Goal: Contribute content: Contribute content

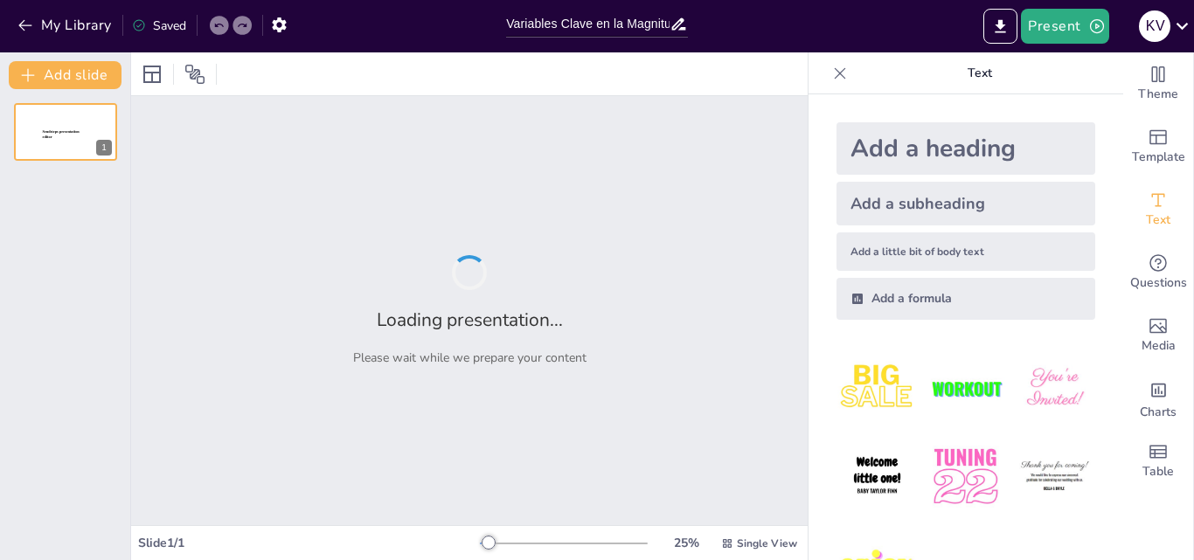
type input "Variables Clave en la Magnitud de la Inversión: Un Análisis Integral"
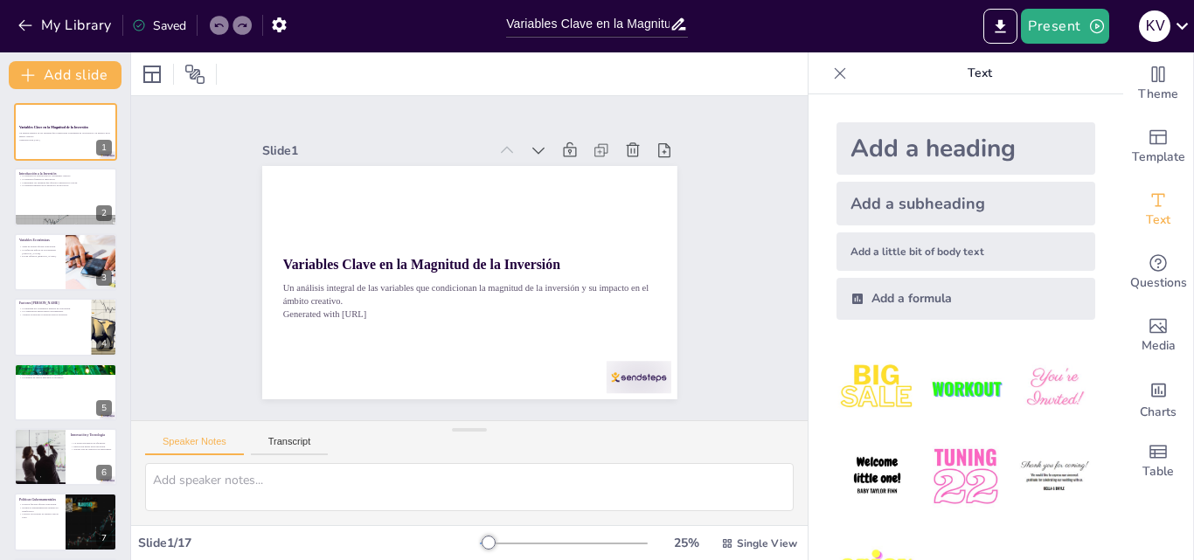
checkbox input "true"
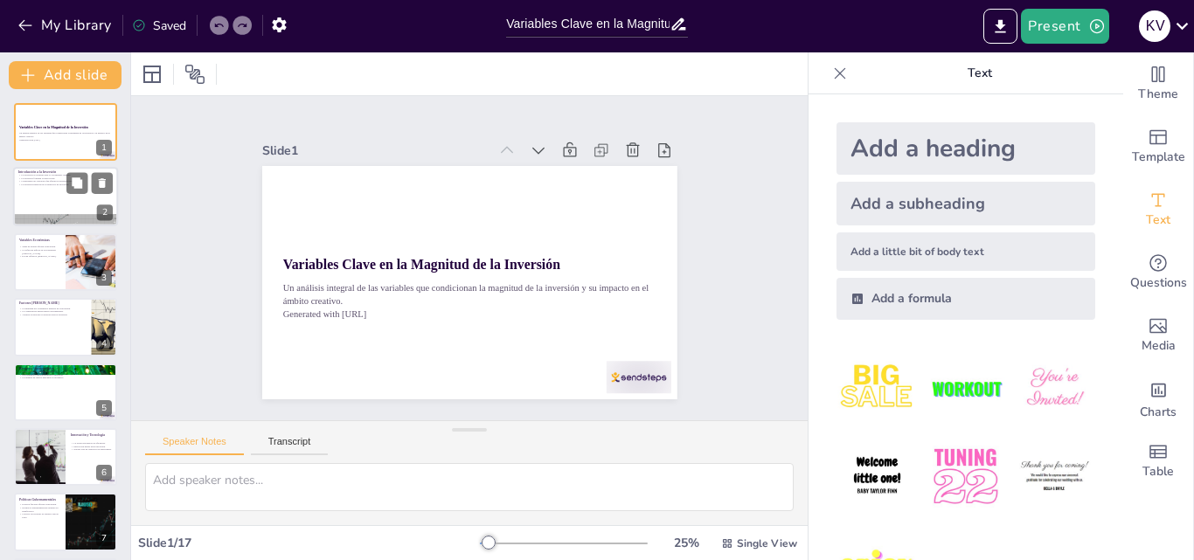
checkbox input "true"
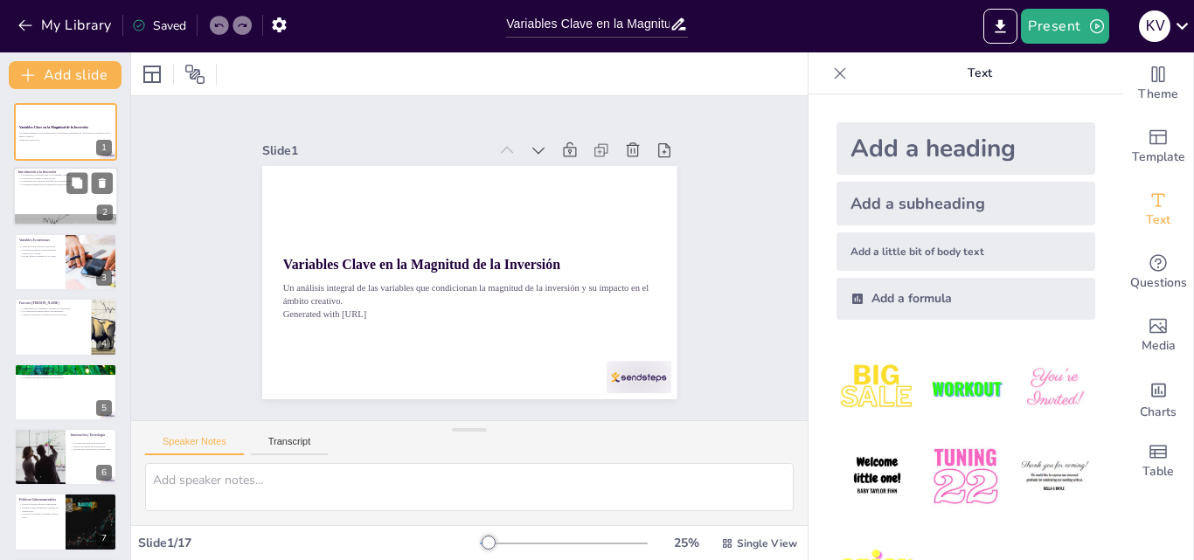
click at [67, 198] on div at bounding box center [65, 197] width 105 height 59
type textarea "La inversión es el motor que impulsa el crecimiento en el sector creativo. Sin …"
checkbox input "true"
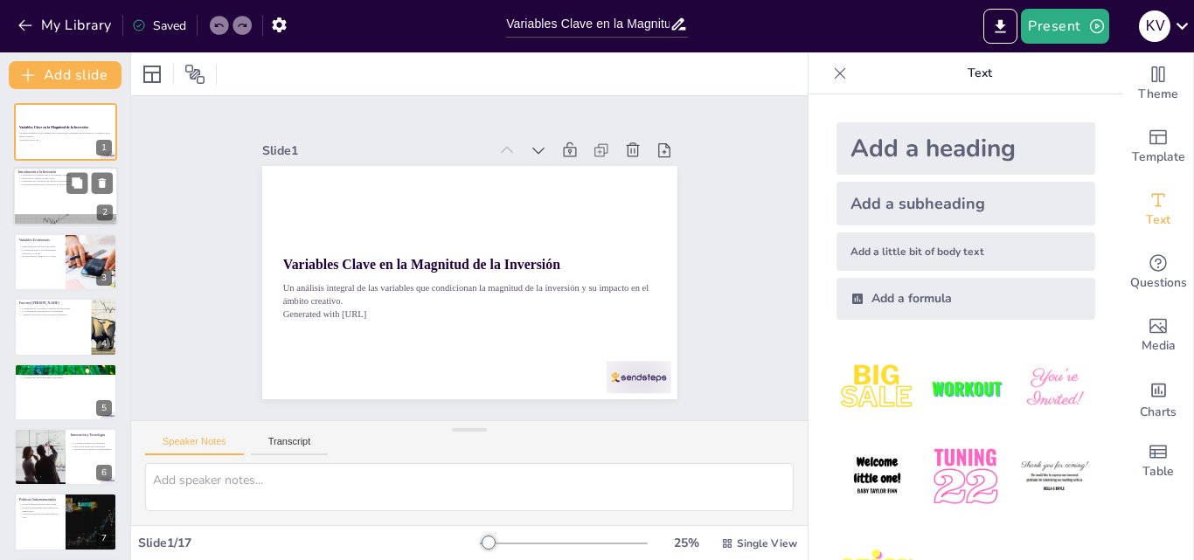
checkbox input "true"
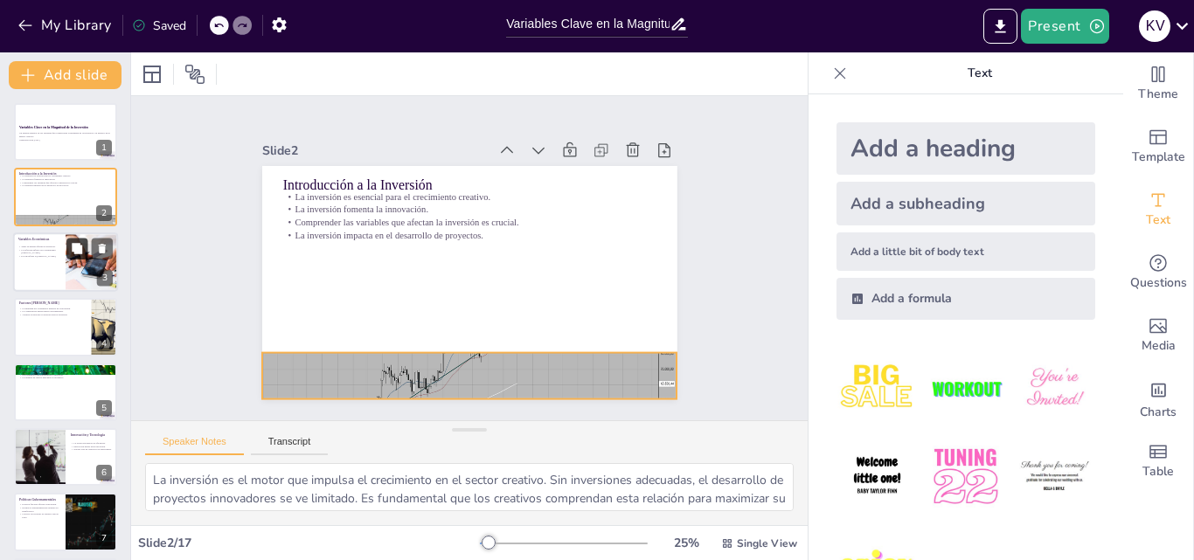
checkbox input "true"
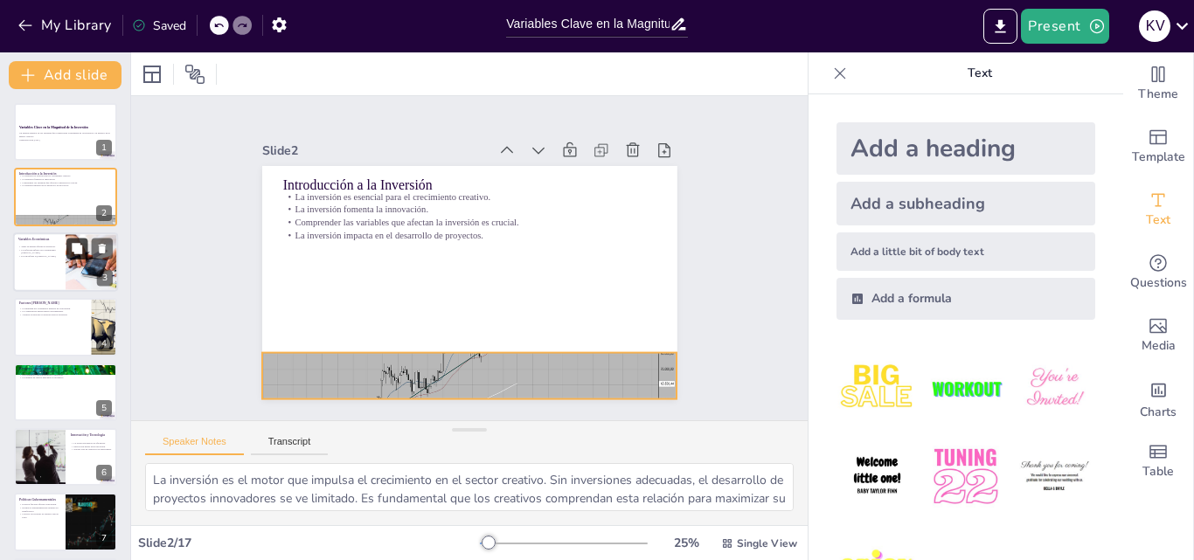
checkbox input "true"
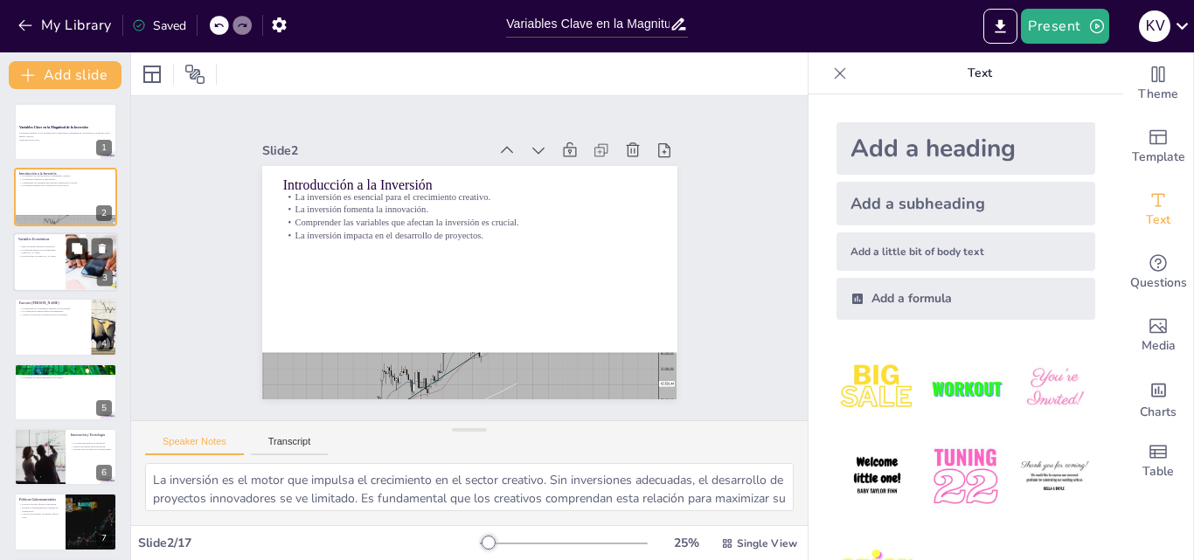
click at [68, 257] on button at bounding box center [76, 248] width 21 height 21
type textarea "Las tasas de interés son un factor crucial en la toma de decisiones de inversió…"
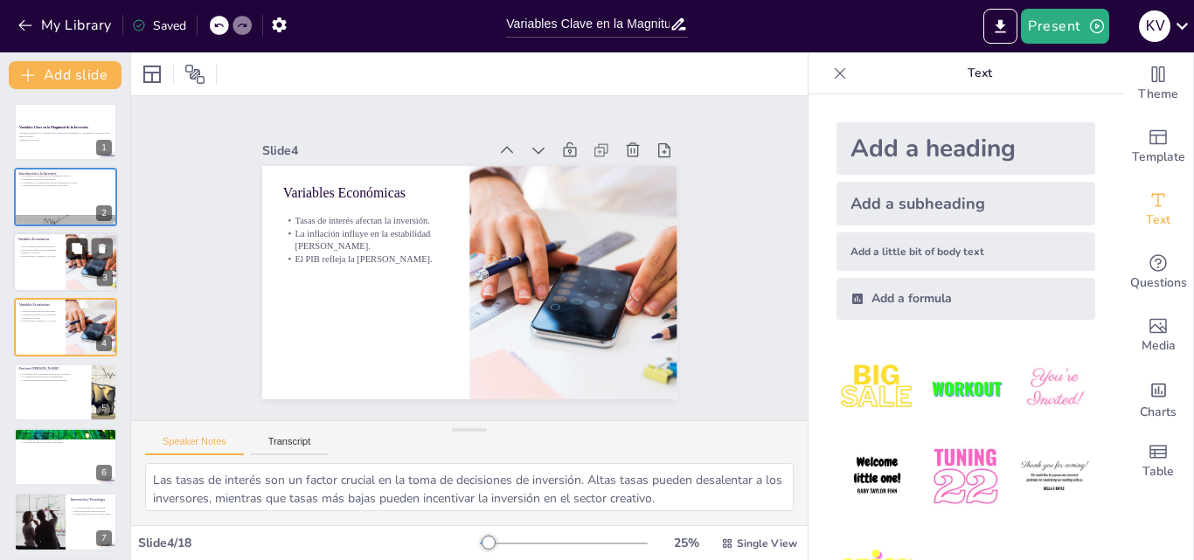
checkbox input "true"
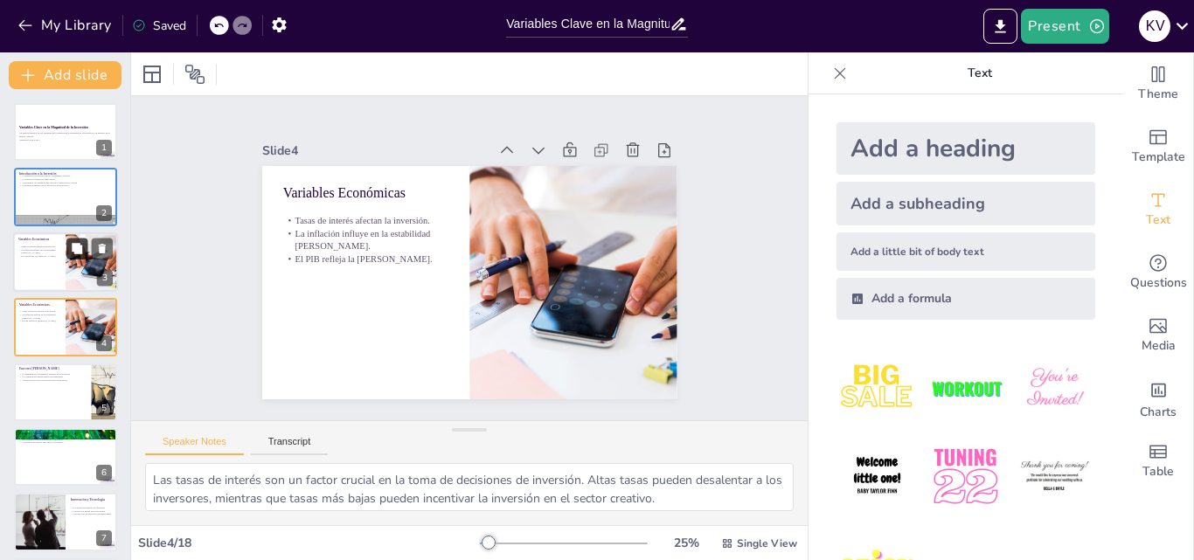
scroll to position [3, 0]
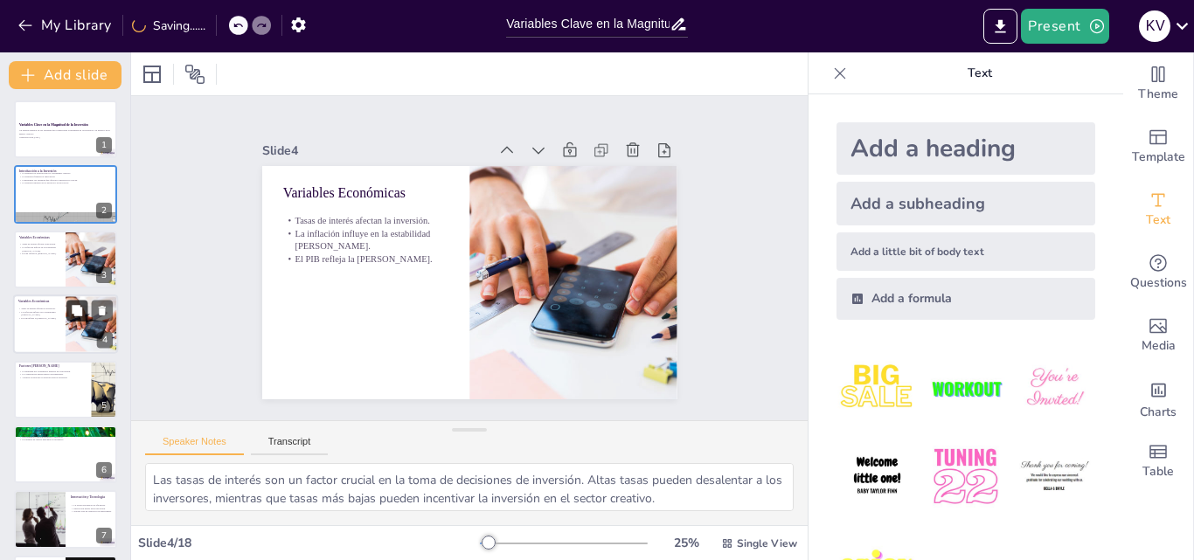
checkbox input "true"
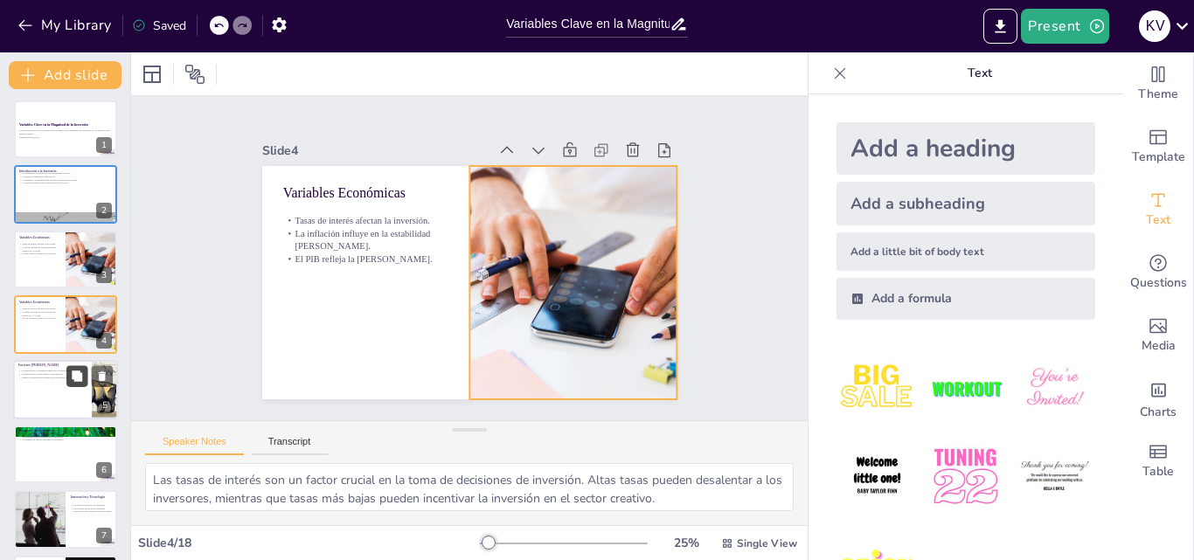
checkbox input "true"
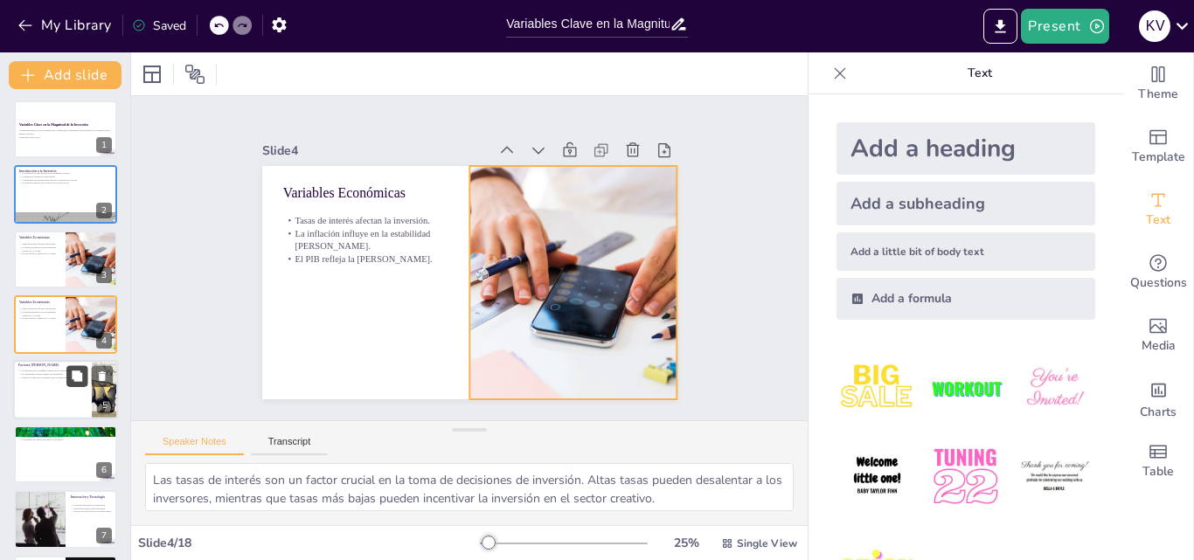
checkbox input "true"
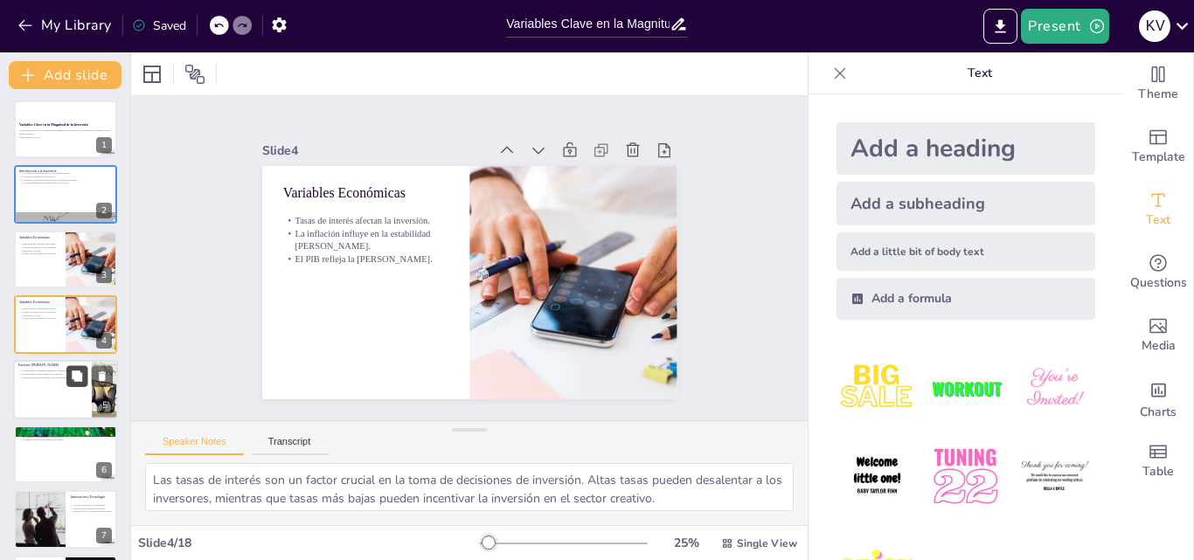
click at [77, 372] on icon at bounding box center [77, 376] width 10 height 10
type textarea "La demanda del consumidor es un indicador clave para los inversores. Cuando hay…"
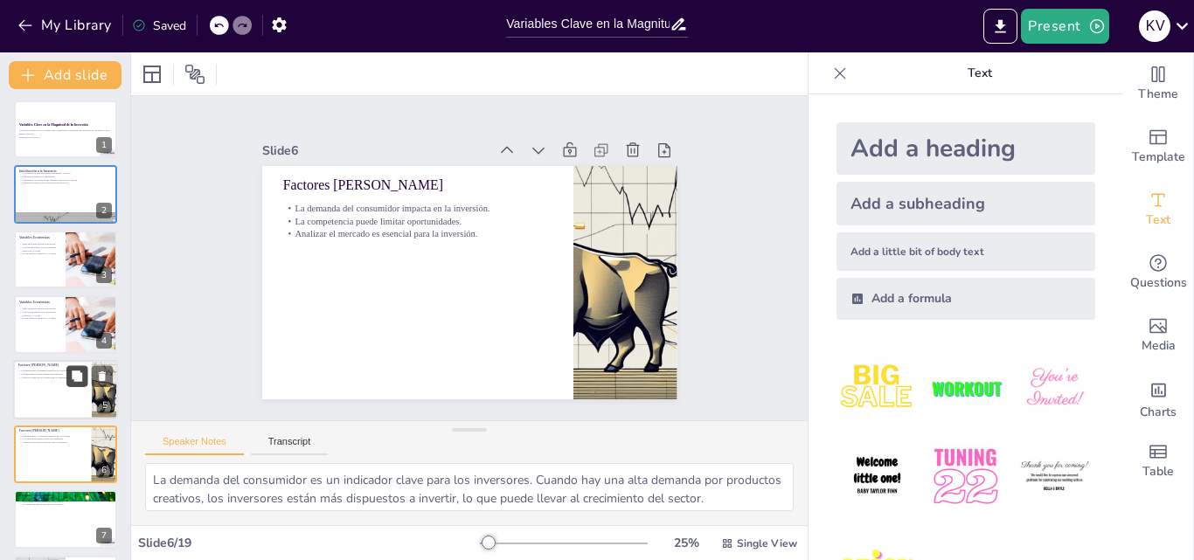
checkbox input "true"
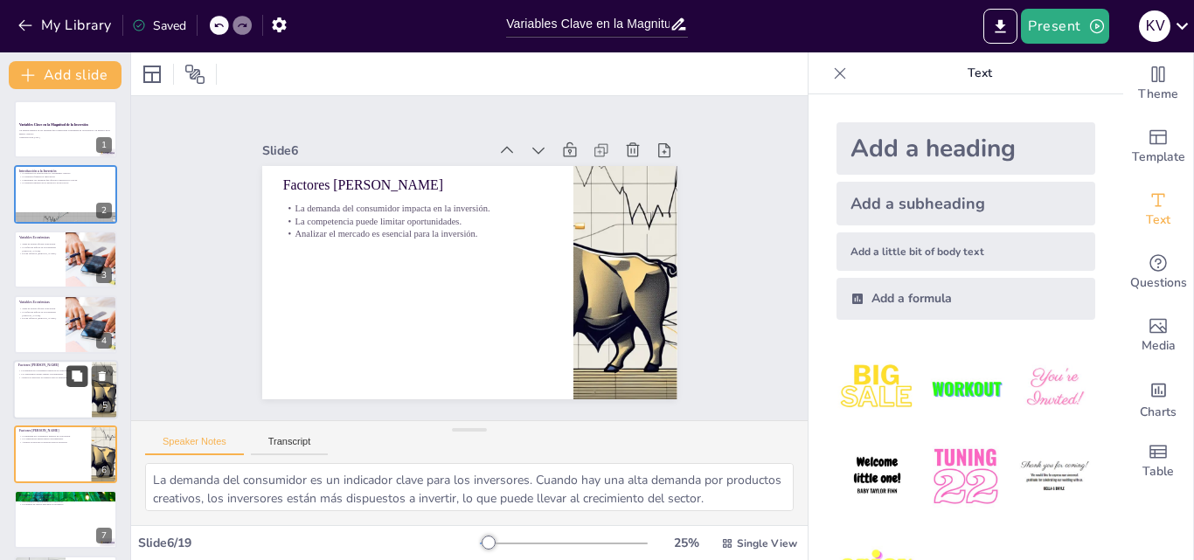
scroll to position [133, 0]
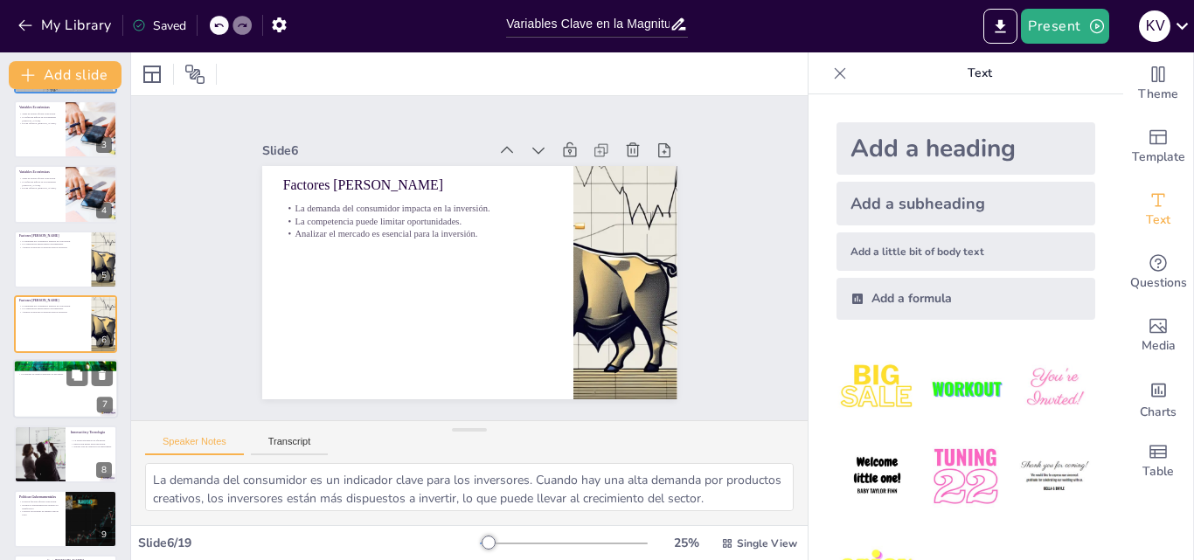
checkbox input "true"
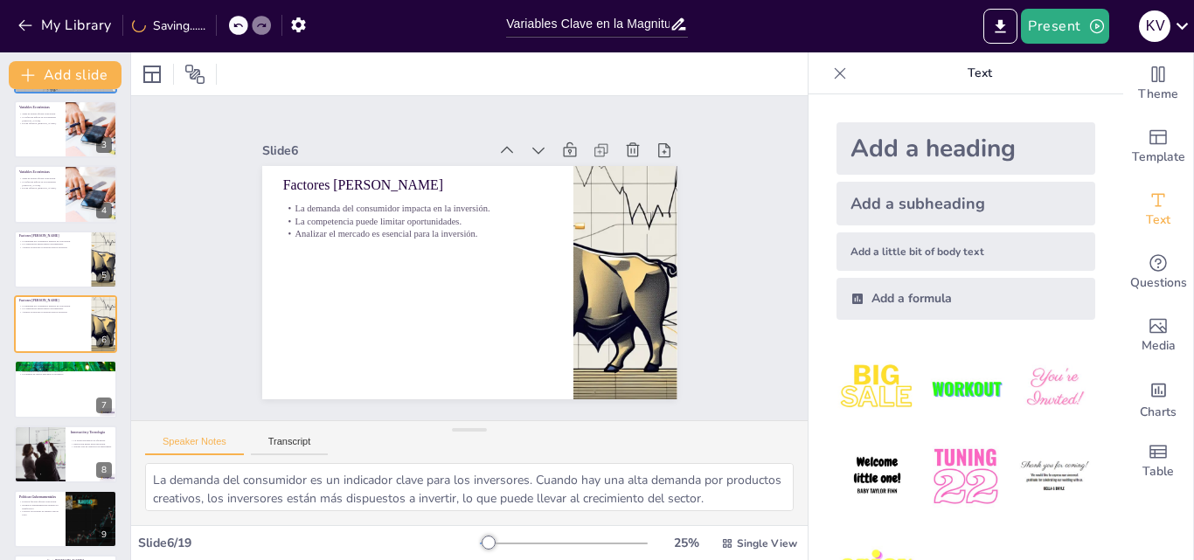
checkbox input "true"
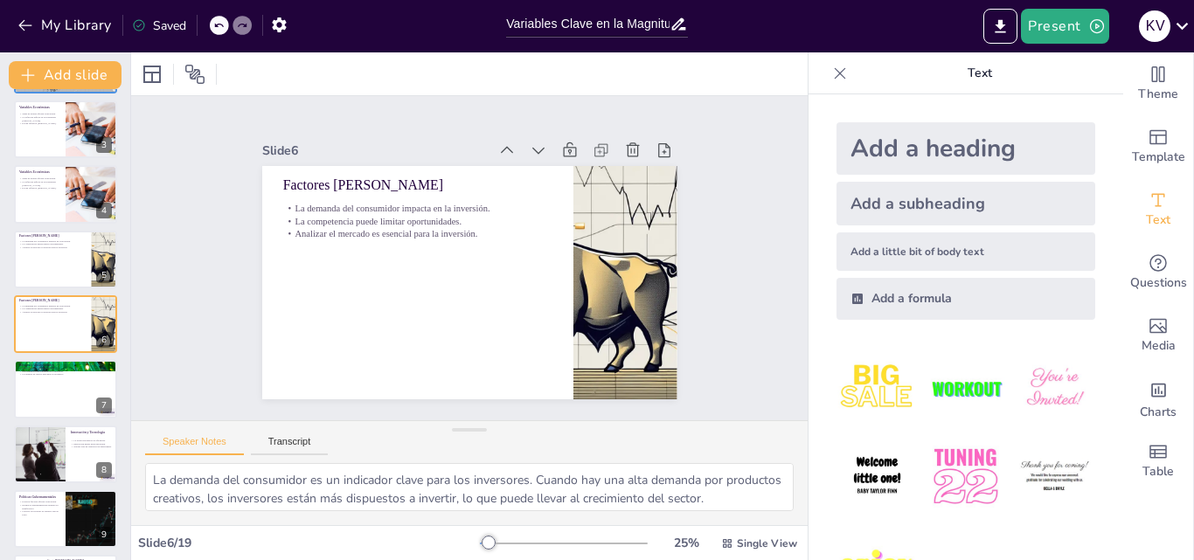
checkbox input "true"
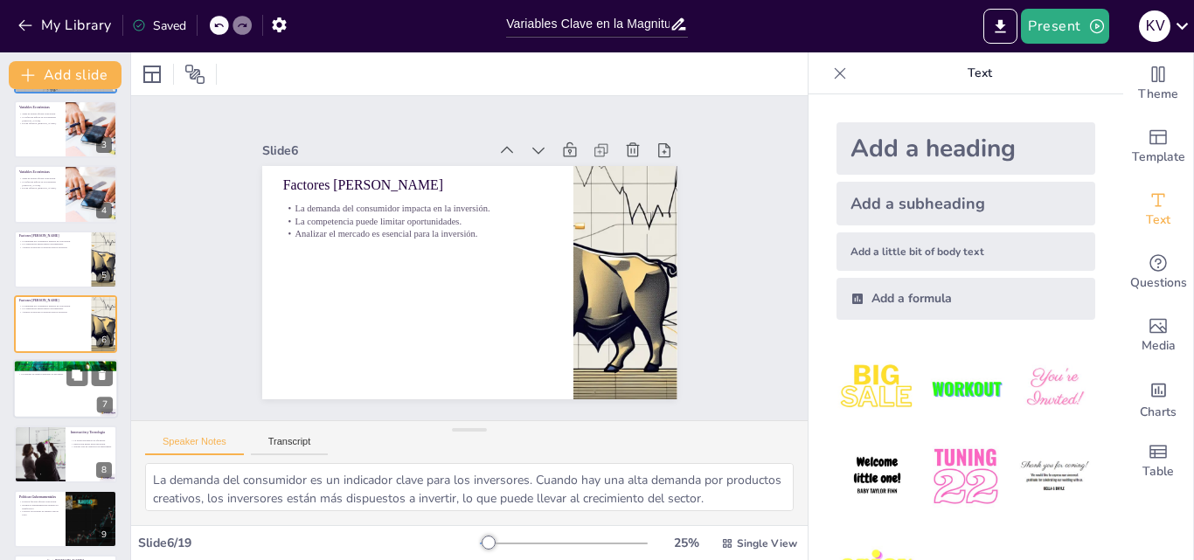
checkbox input "true"
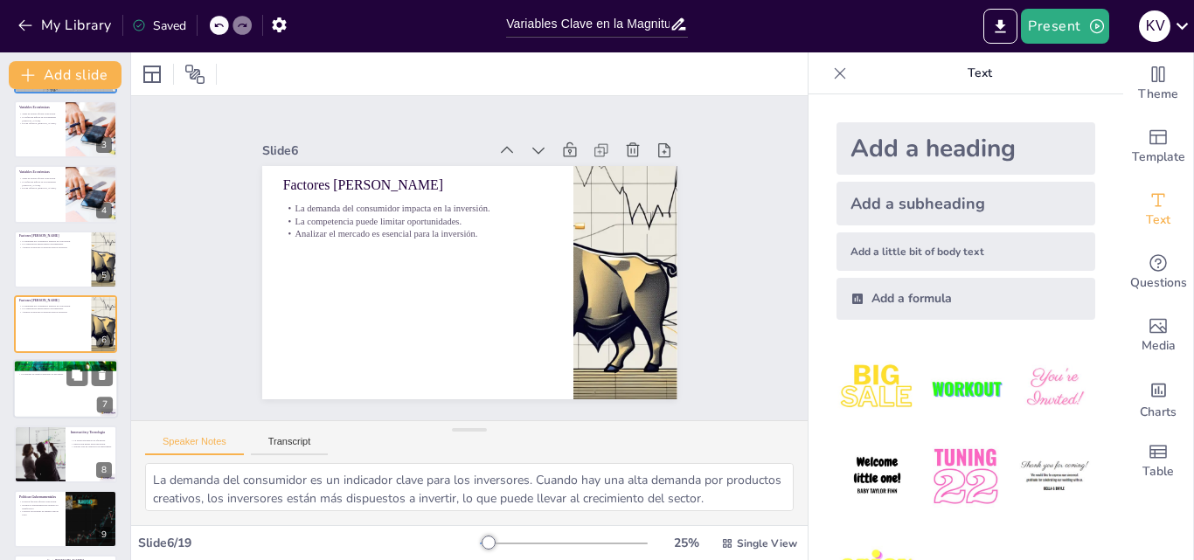
checkbox input "true"
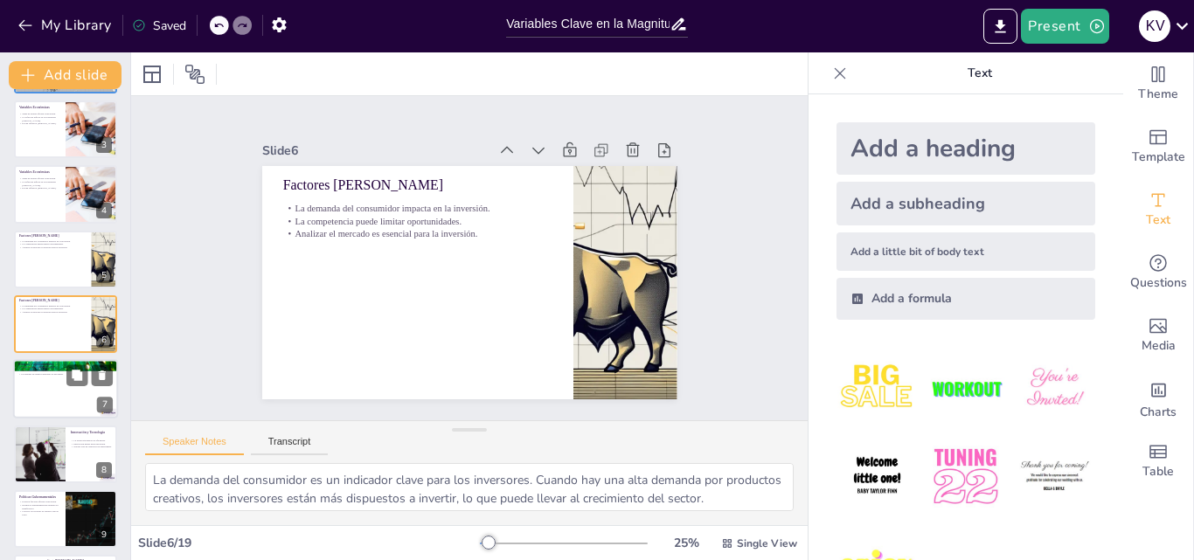
click at [67, 413] on div at bounding box center [65, 389] width 105 height 59
type textarea "La identificación de riesgos es un paso esencial en el proceso de inversión. Lo…"
checkbox input "true"
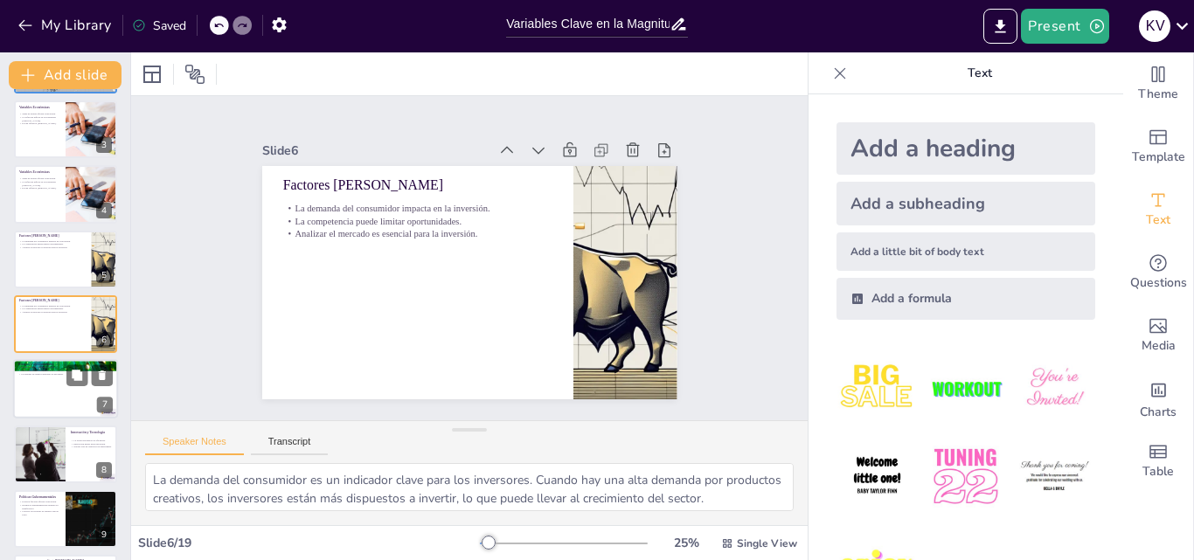
checkbox input "true"
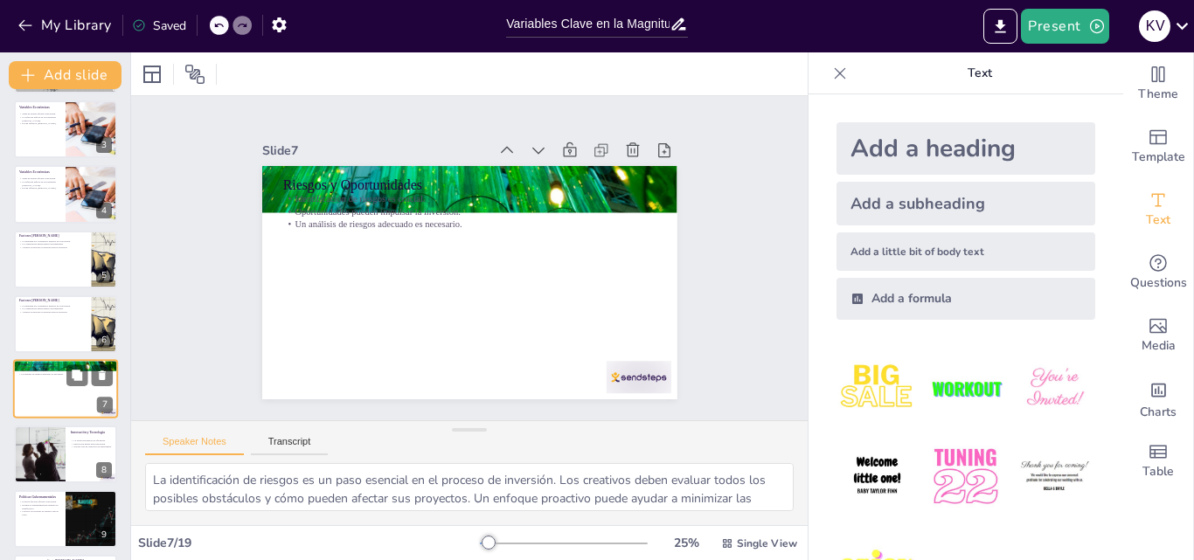
scroll to position [197, 0]
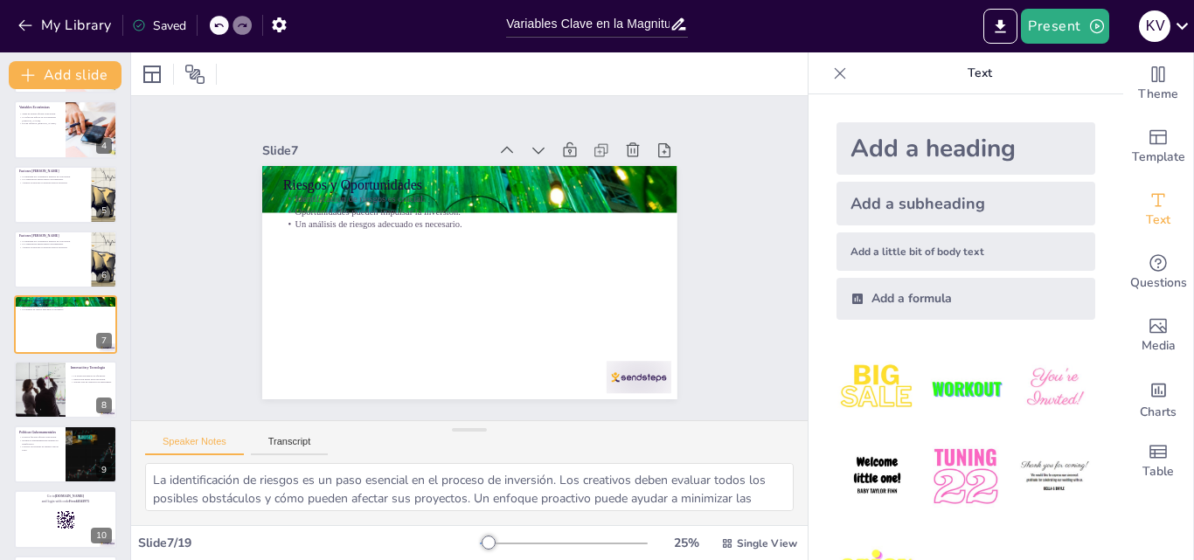
checkbox input "true"
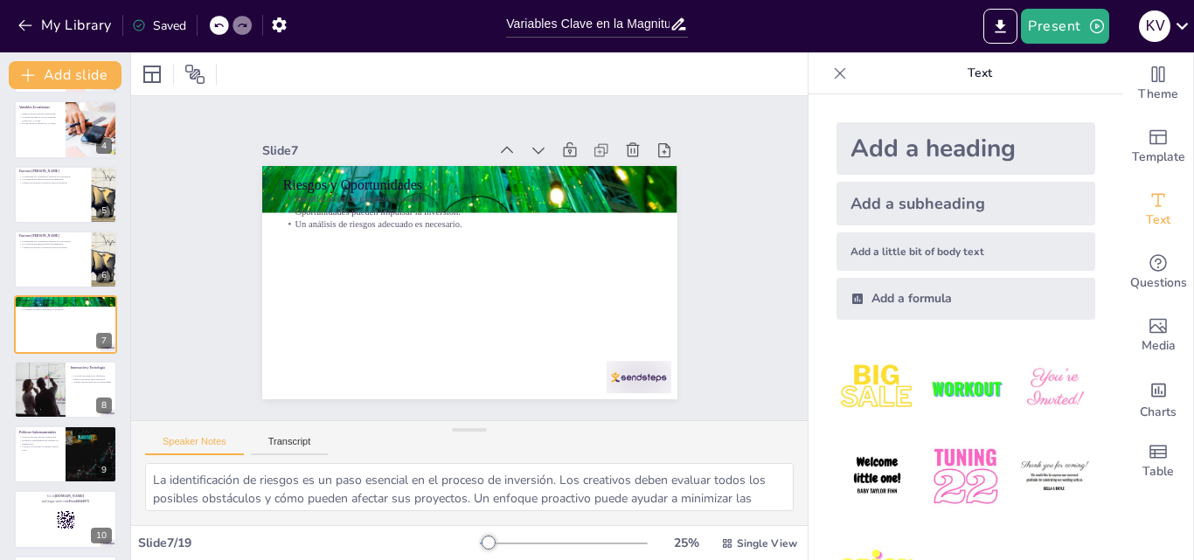
scroll to position [609, 0]
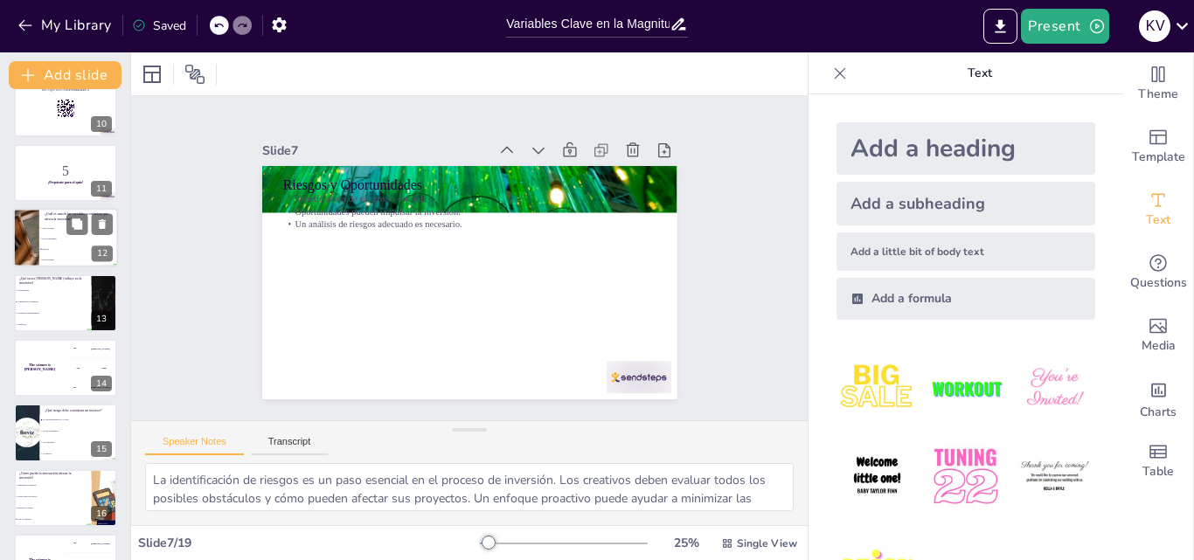
checkbox input "true"
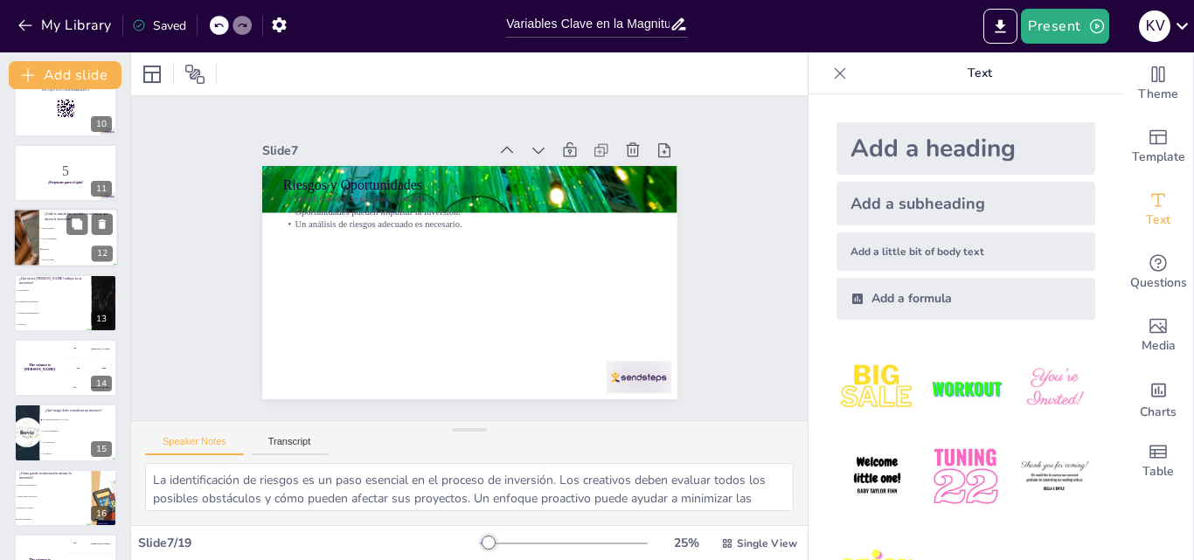
checkbox input "true"
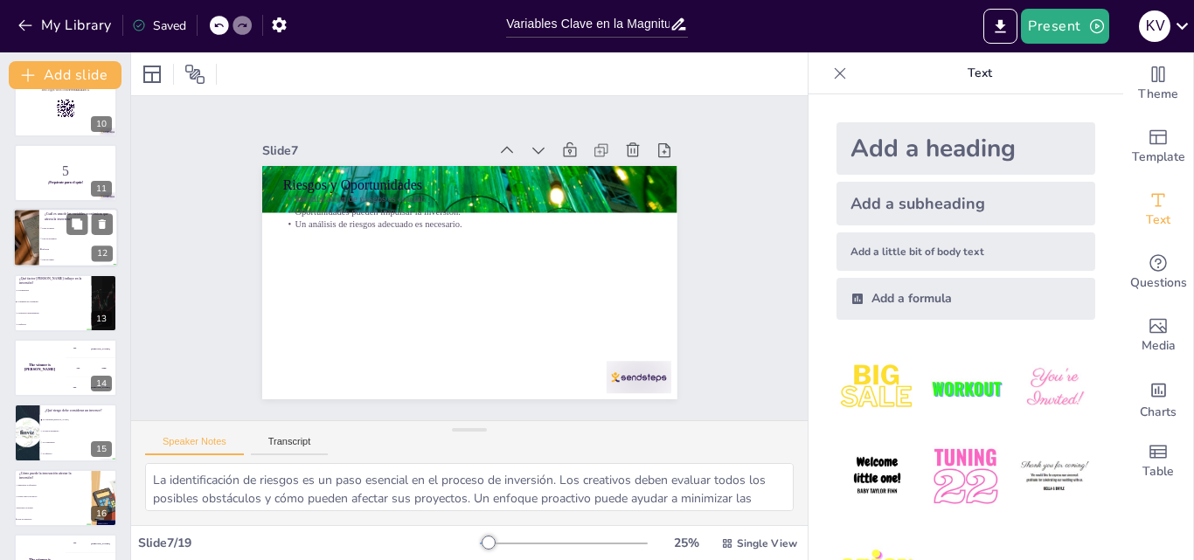
checkbox input "true"
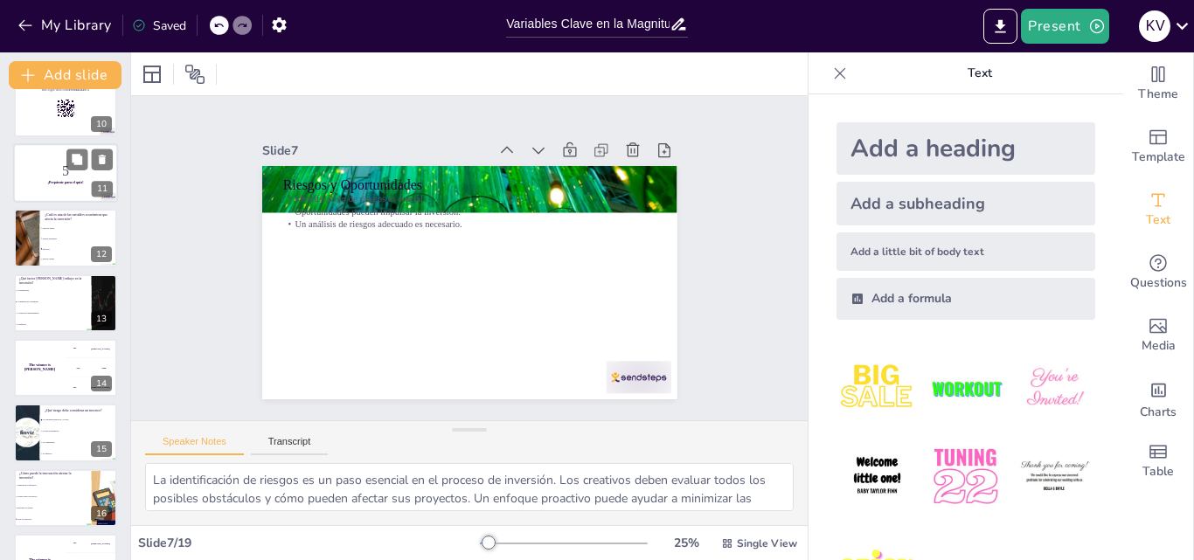
checkbox input "true"
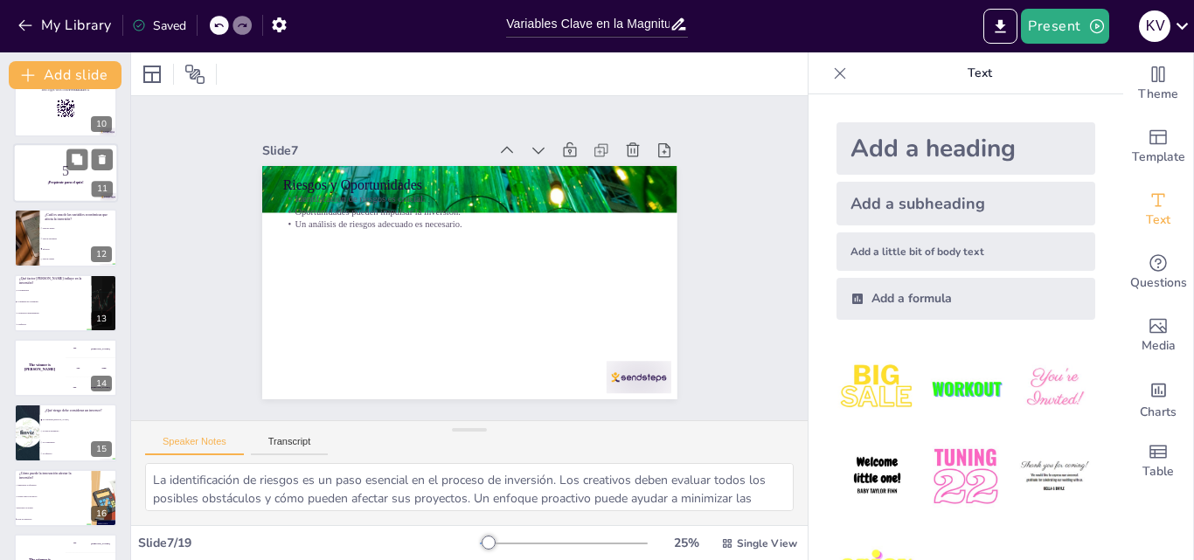
checkbox input "true"
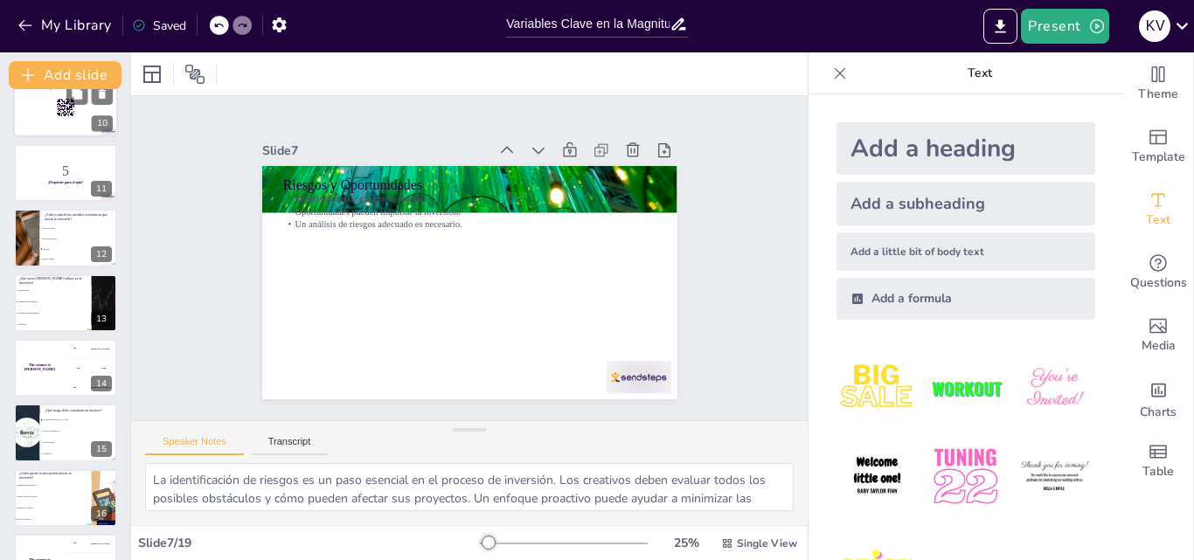
checkbox input "true"
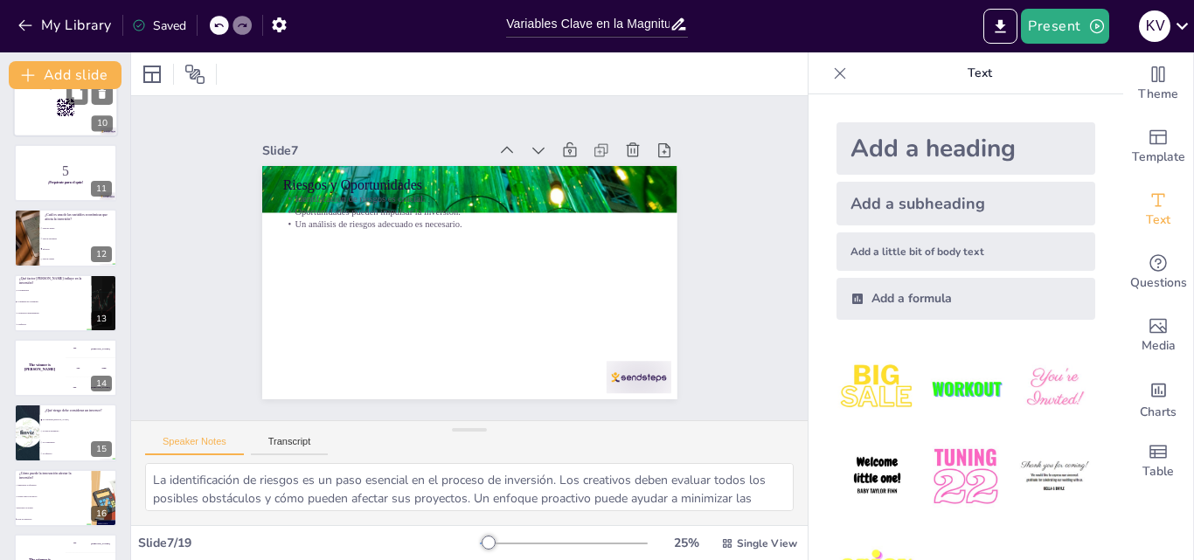
checkbox input "true"
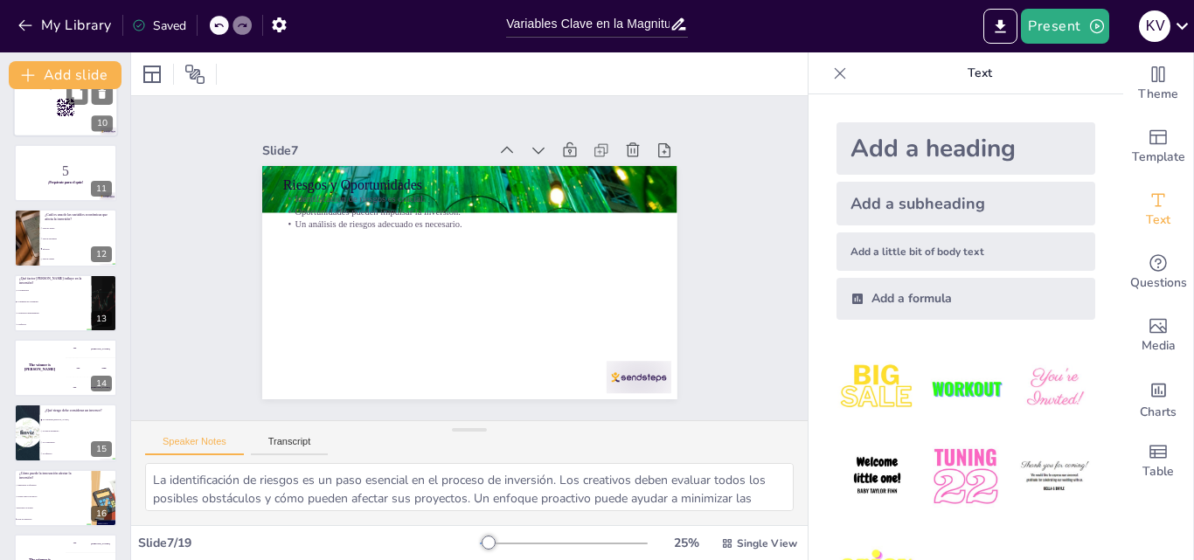
click at [55, 125] on div at bounding box center [65, 108] width 105 height 59
checkbox input "true"
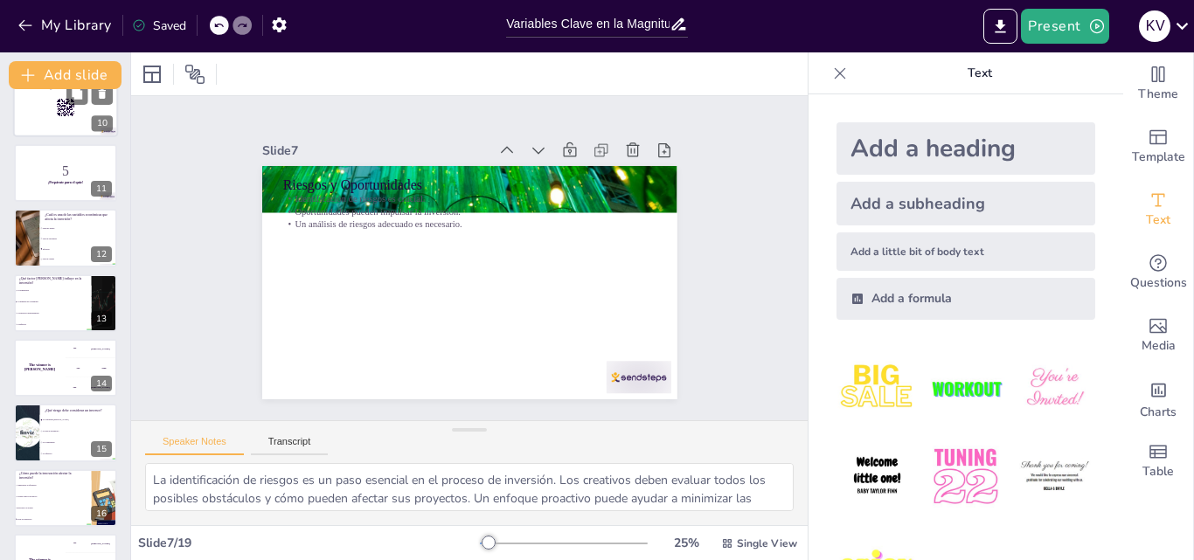
checkbox input "true"
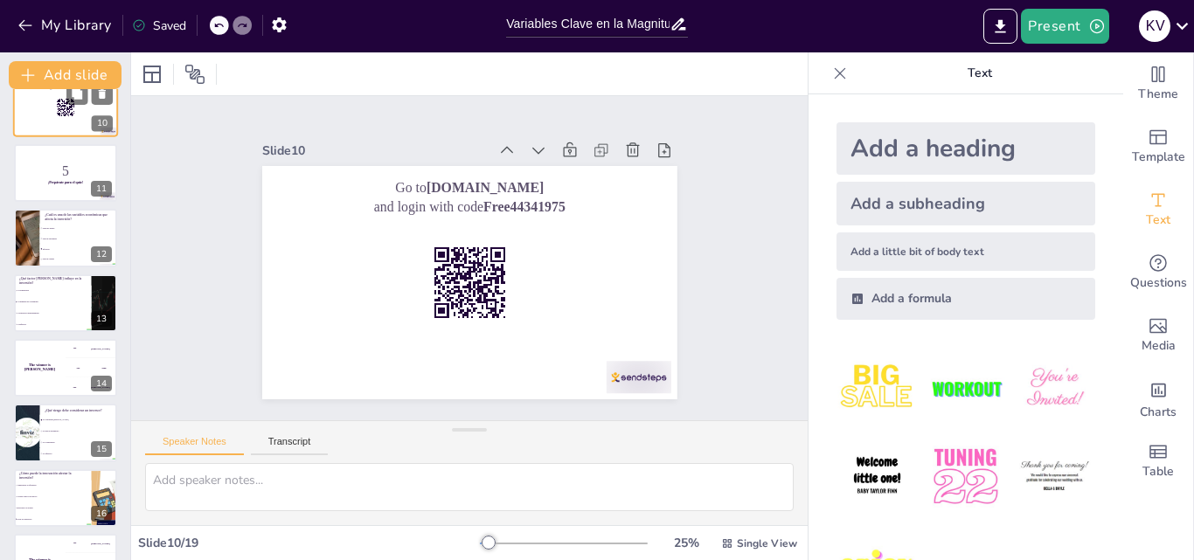
scroll to position [392, 0]
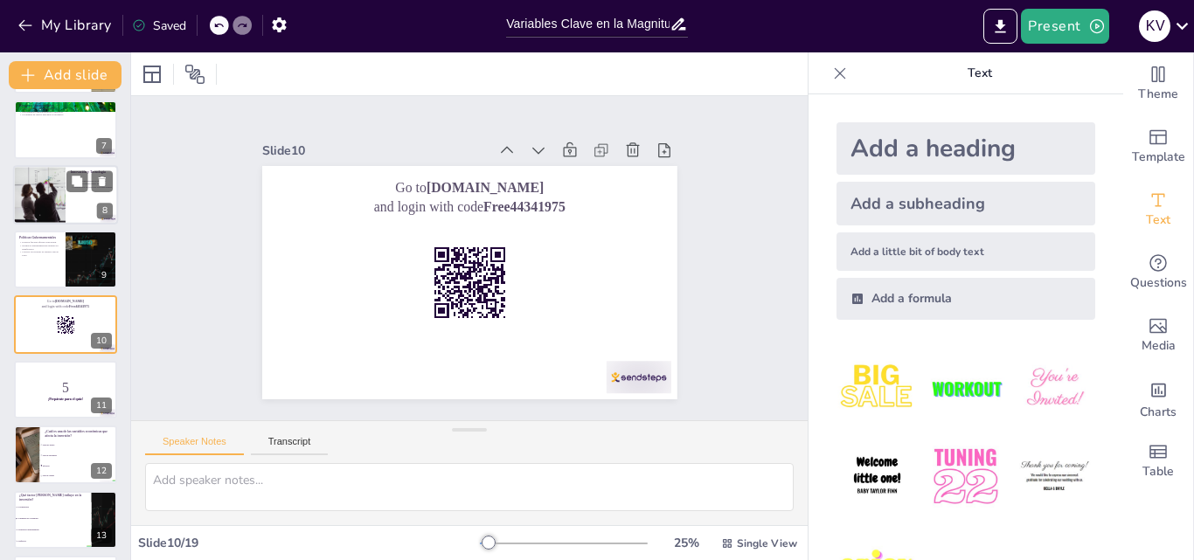
checkbox input "true"
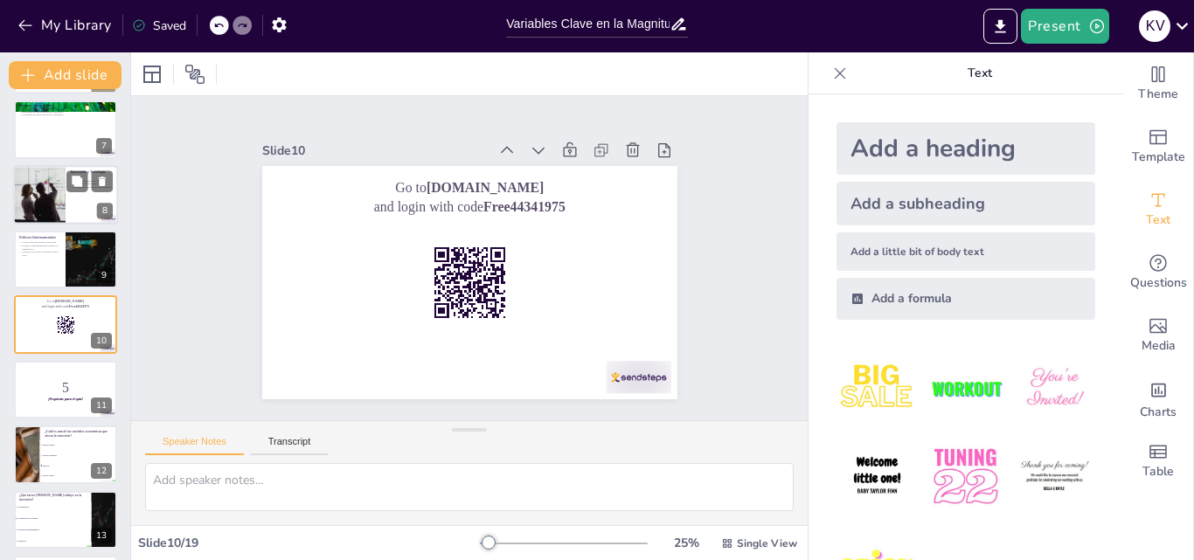
checkbox input "true"
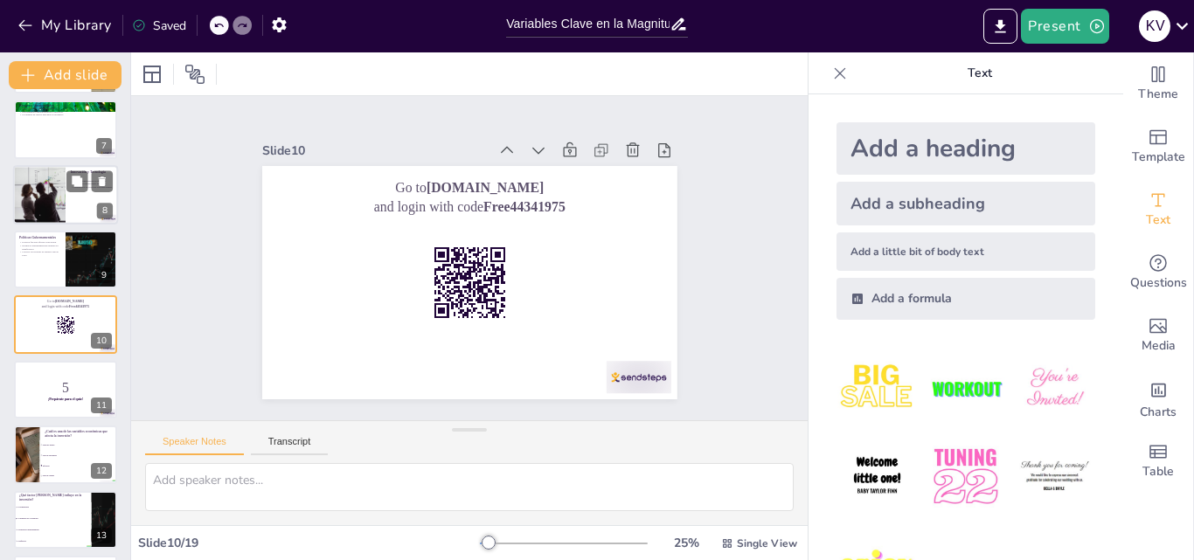
click at [57, 190] on div at bounding box center [39, 194] width 105 height 59
type textarea "La incorporación de tecnología en los proyectos creativos puede aumentar la efi…"
checkbox input "true"
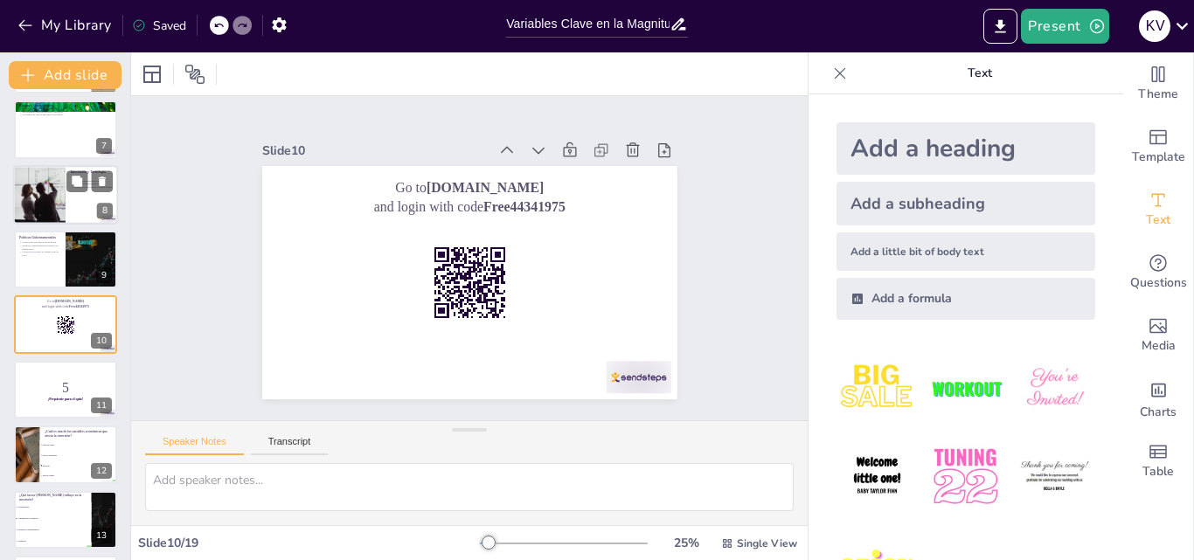
checkbox input "true"
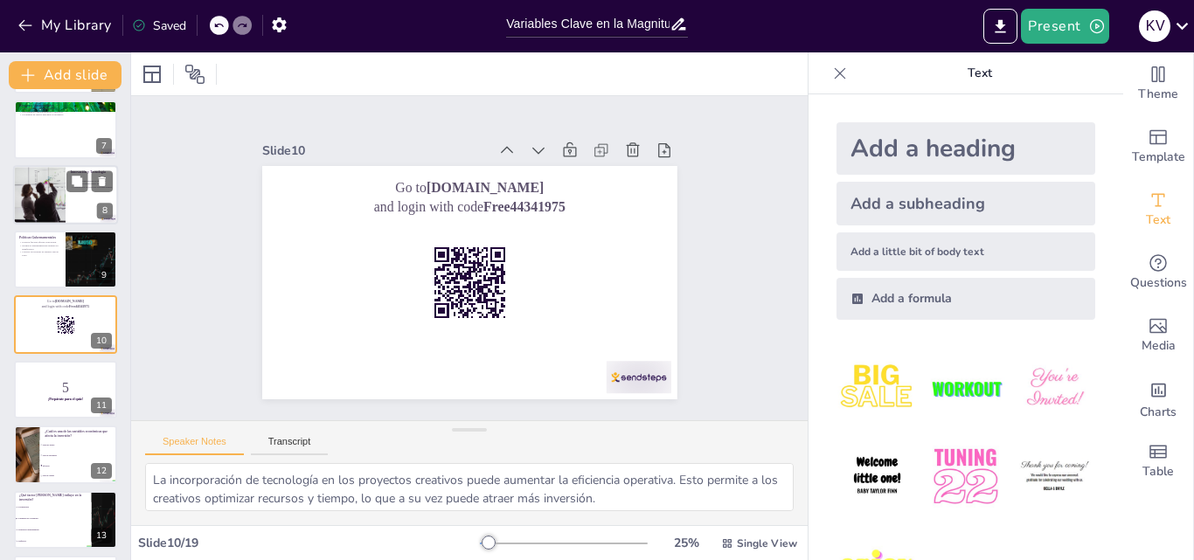
scroll to position [262, 0]
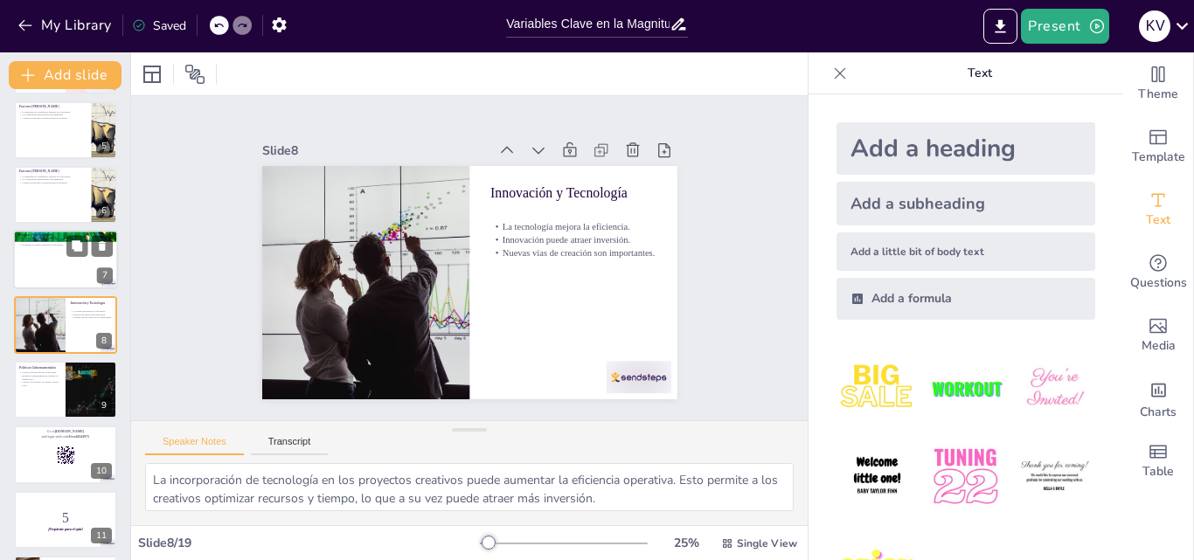
checkbox input "true"
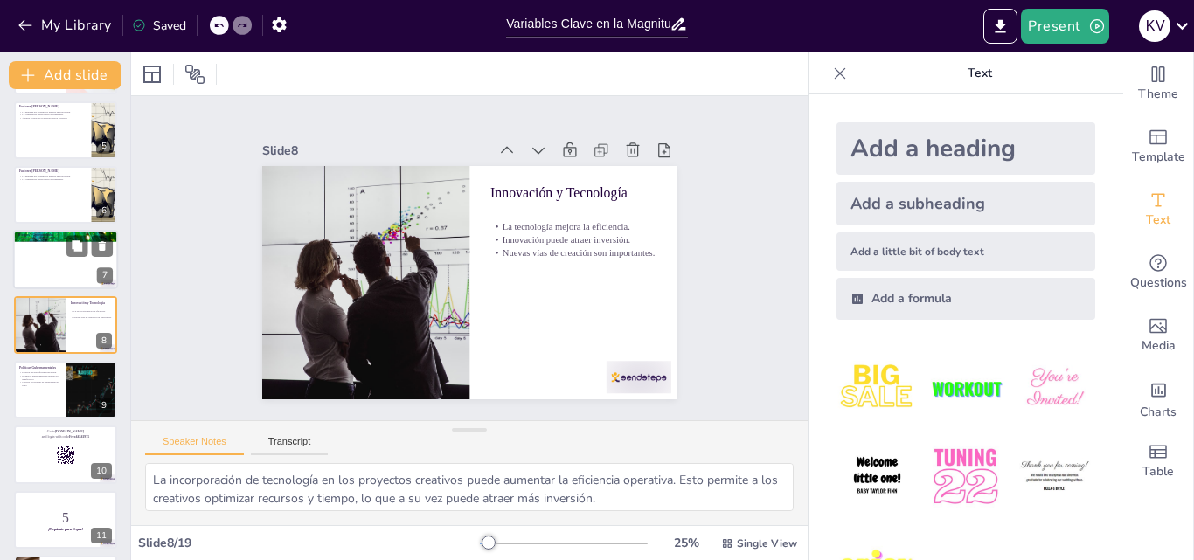
checkbox input "true"
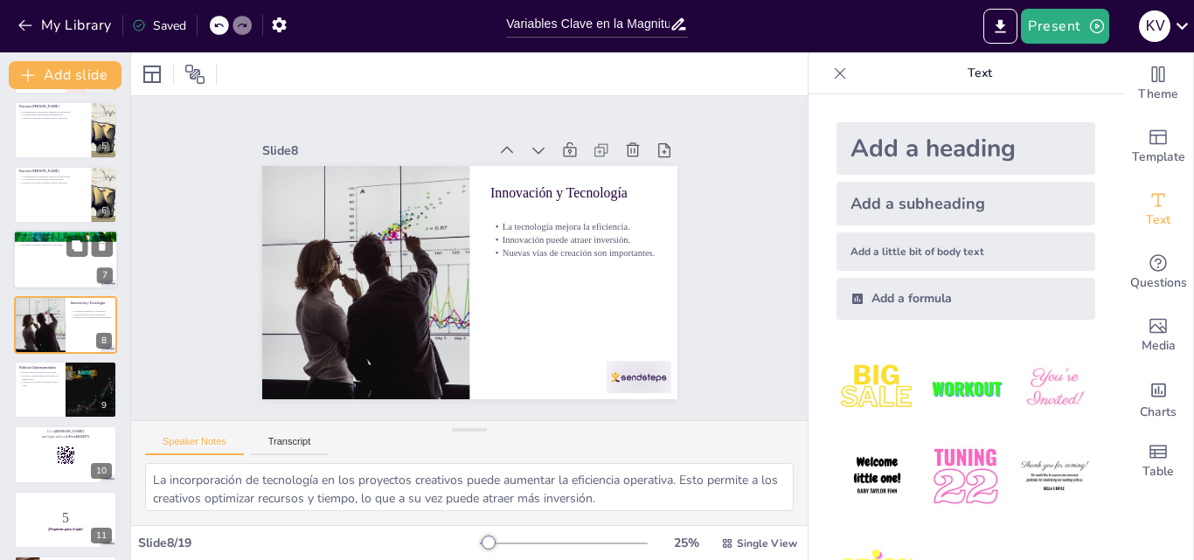
checkbox input "true"
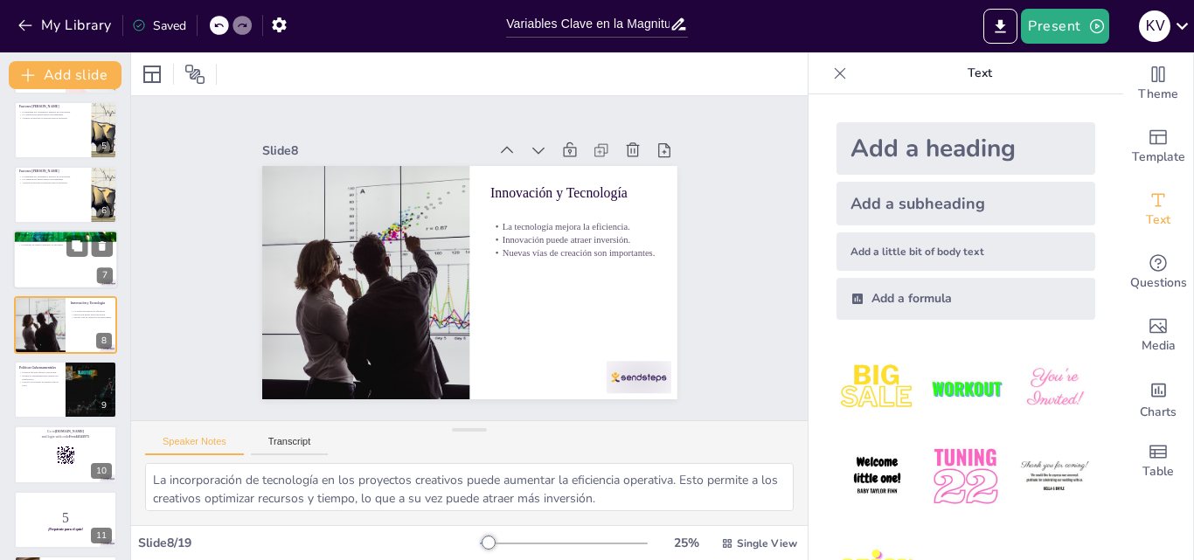
checkbox input "true"
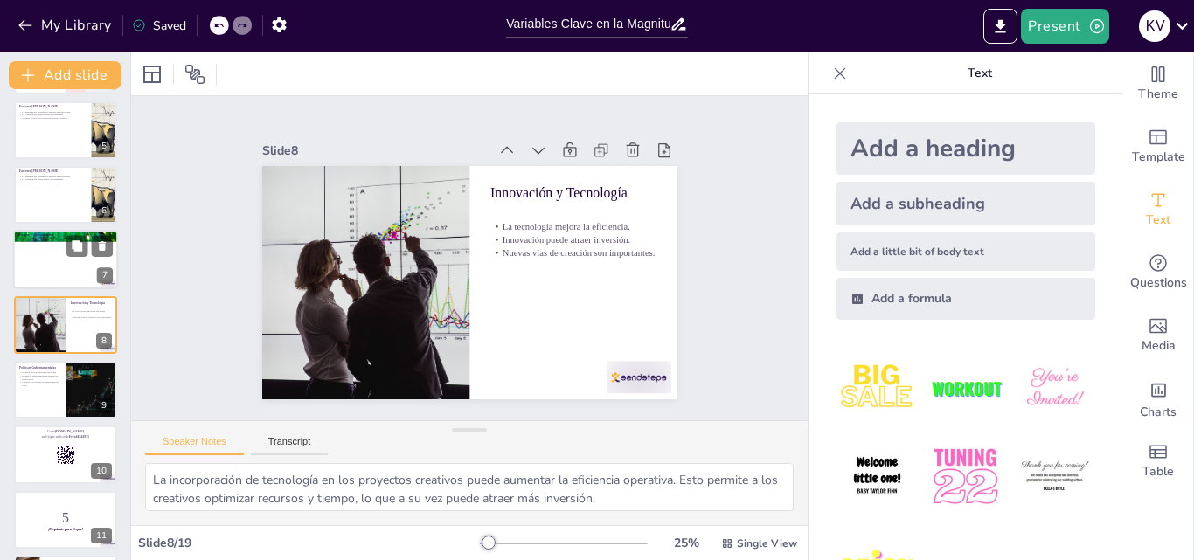
click at [61, 248] on div at bounding box center [65, 260] width 105 height 59
type textarea "La identificación de riesgos es un paso esencial en el proceso de inversión. Lo…"
checkbox input "true"
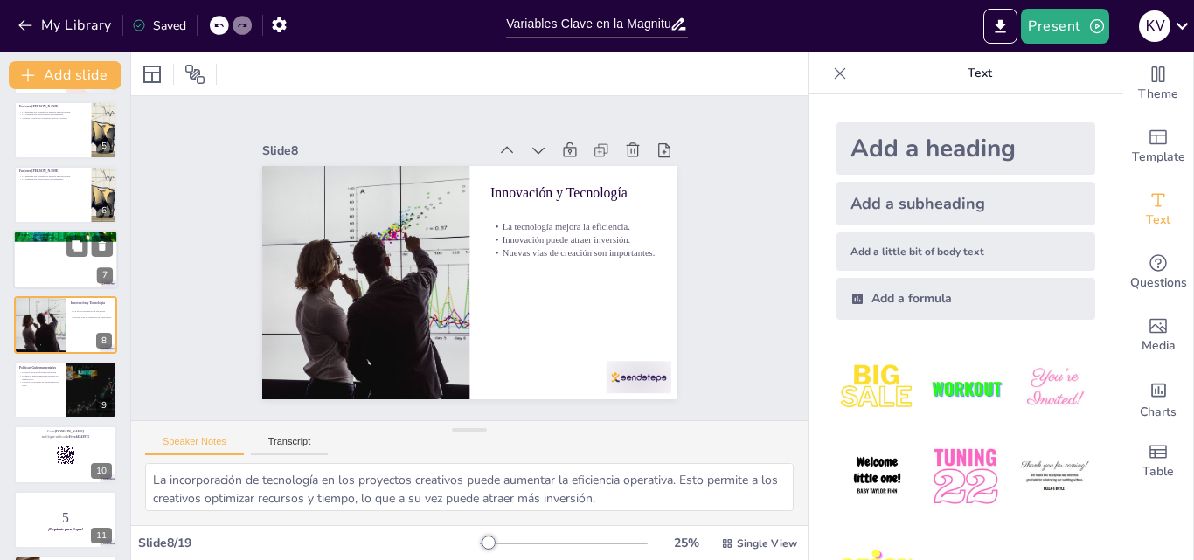
checkbox input "true"
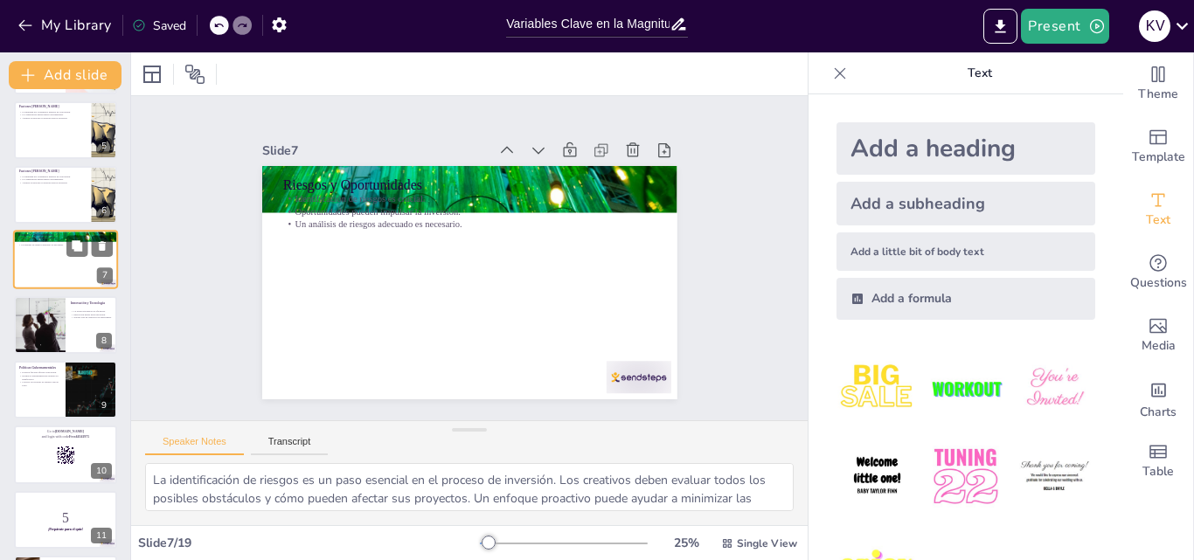
scroll to position [197, 0]
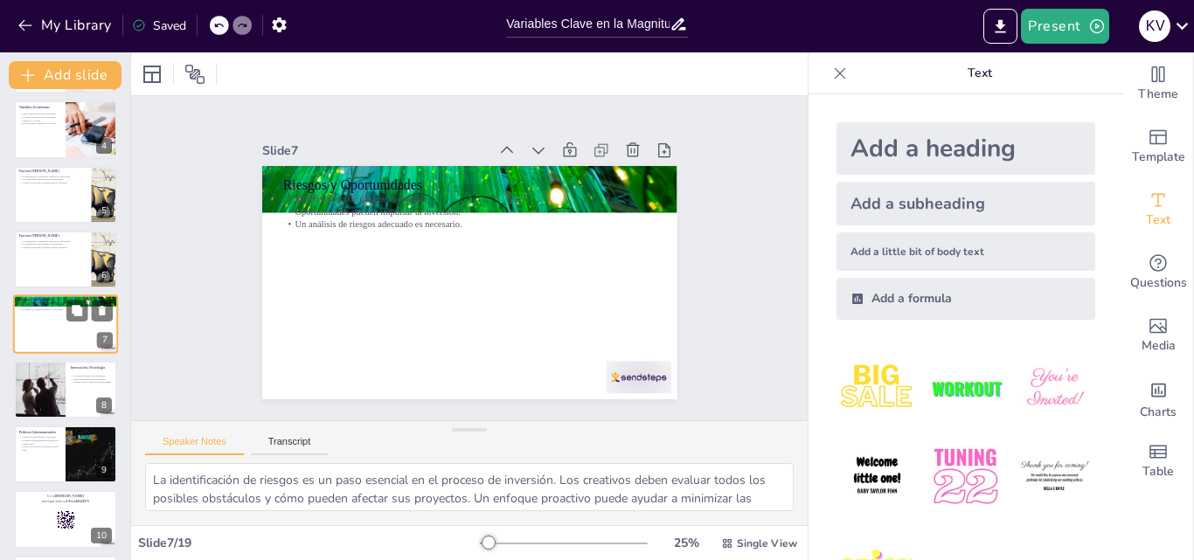
checkbox input "true"
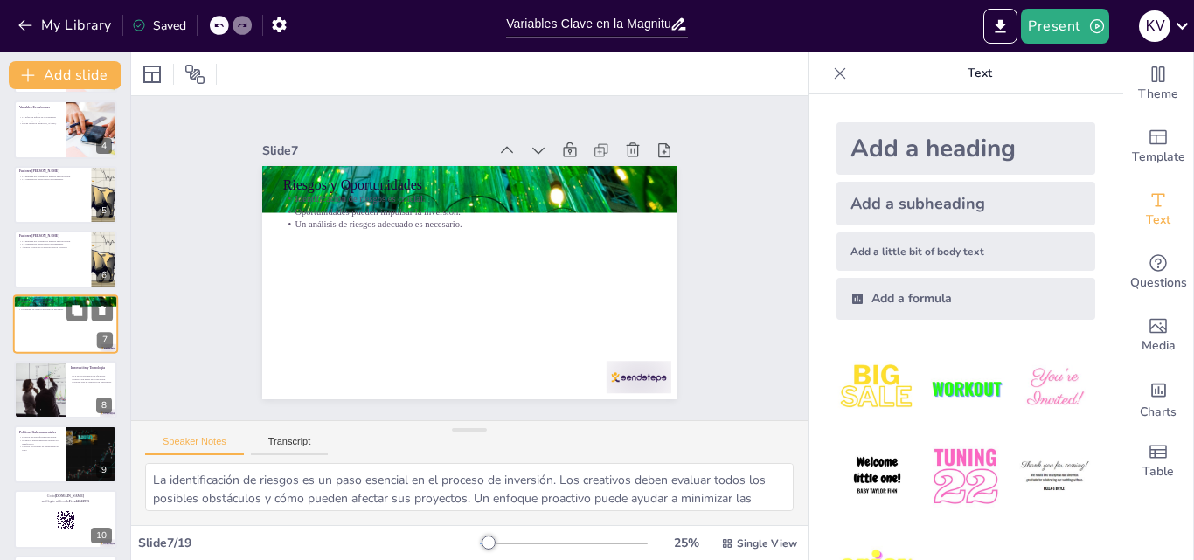
checkbox input "true"
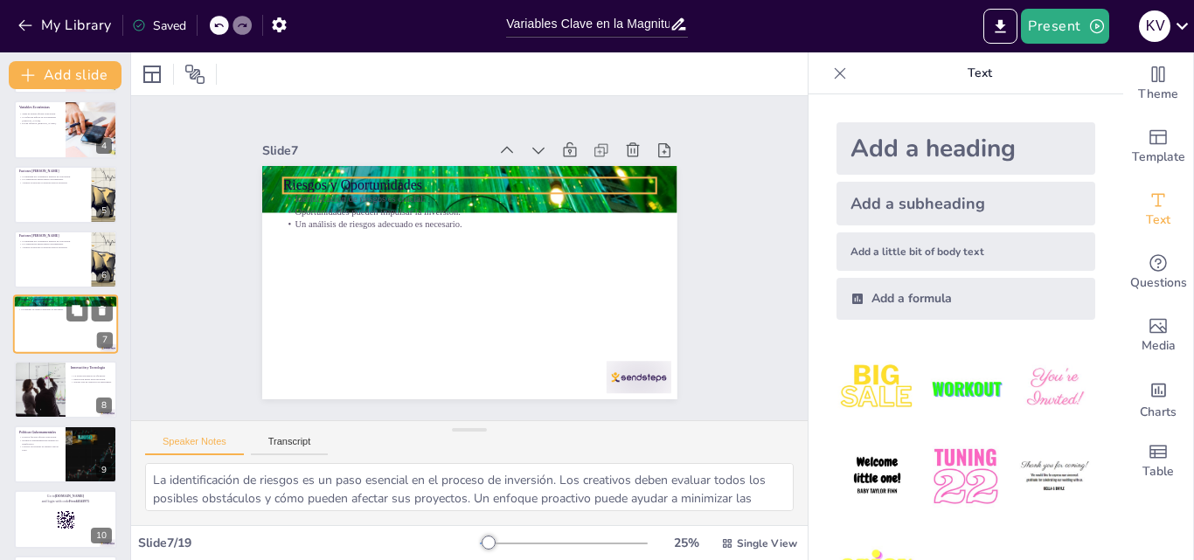
checkbox input "true"
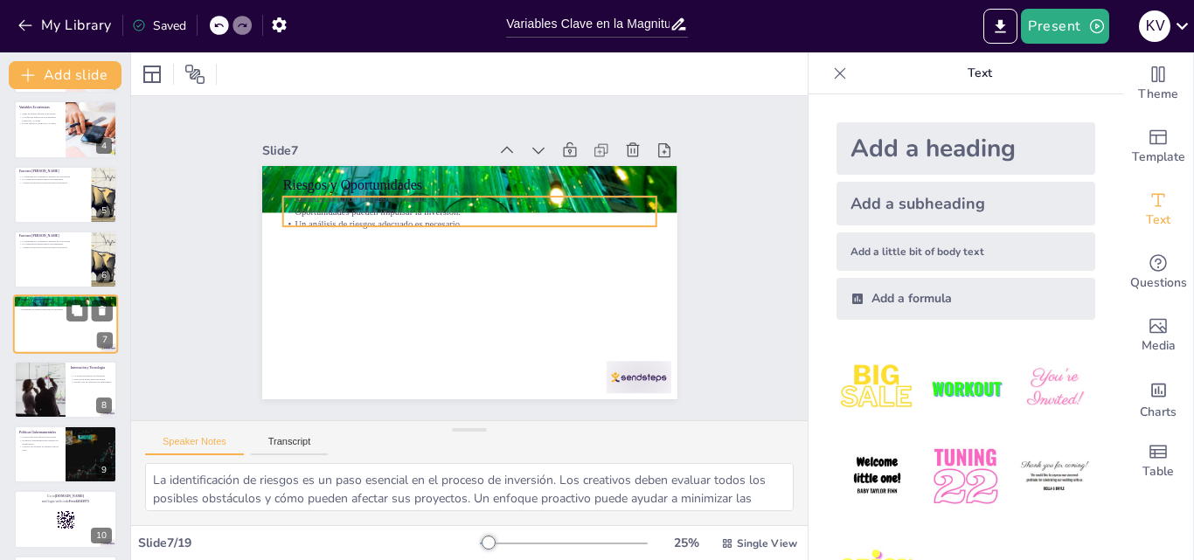
checkbox input "true"
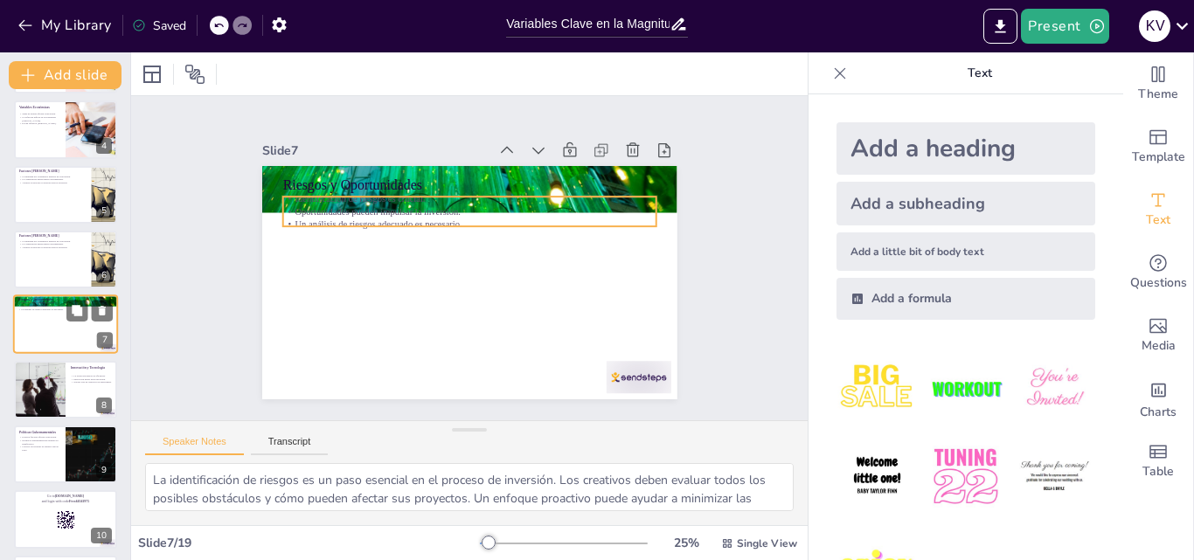
checkbox input "true"
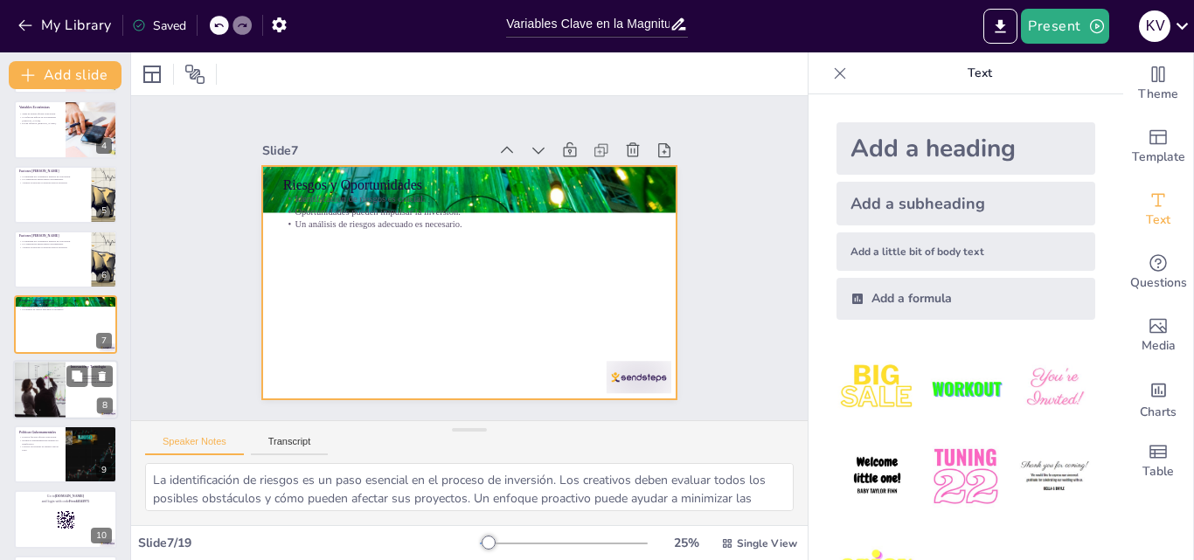
checkbox input "true"
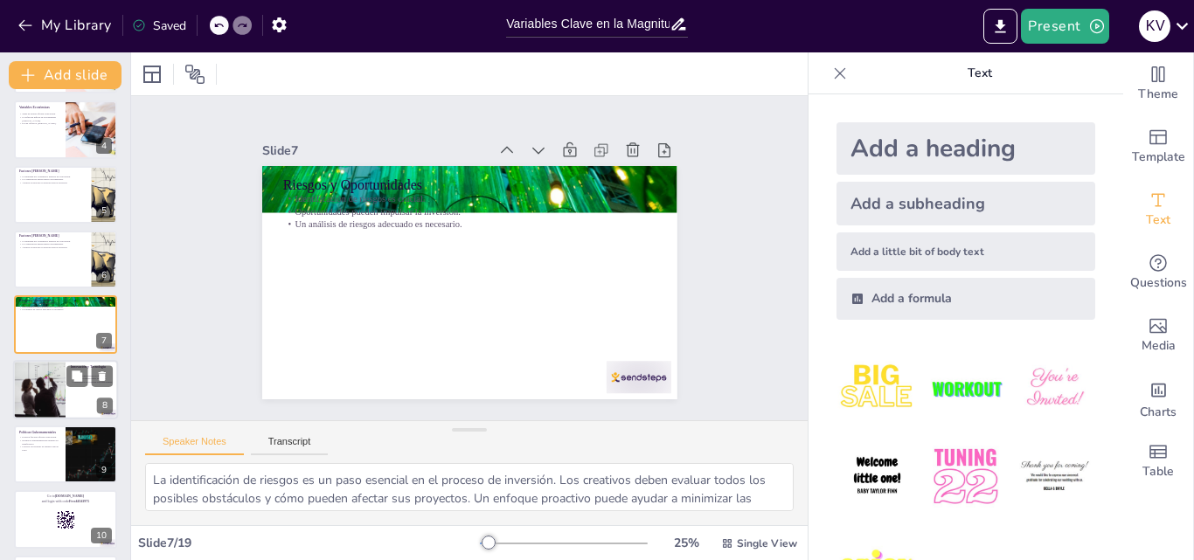
click at [60, 365] on div at bounding box center [39, 389] width 105 height 59
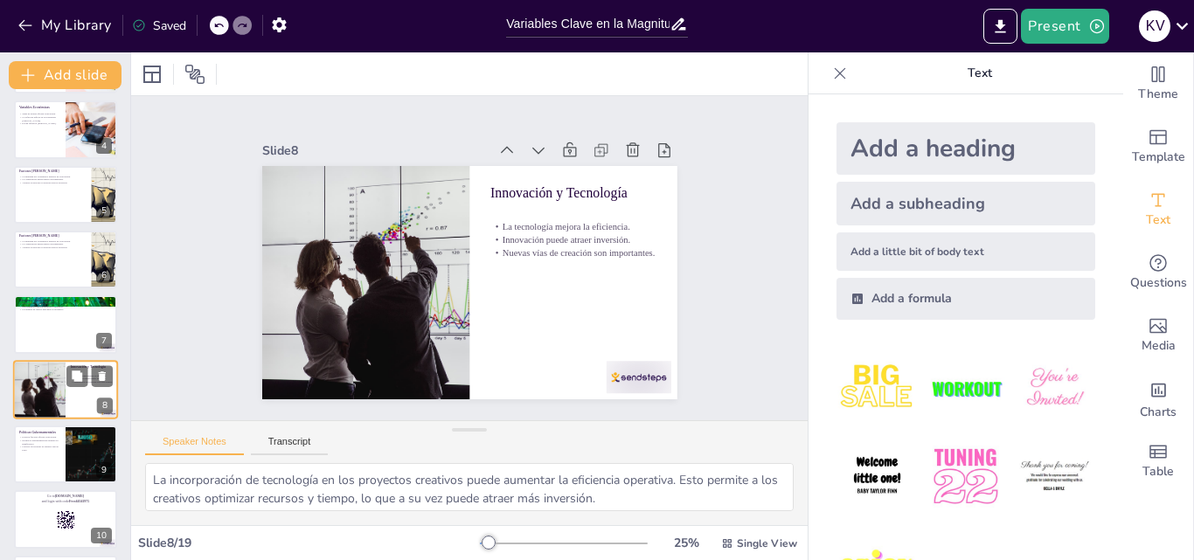
scroll to position [262, 0]
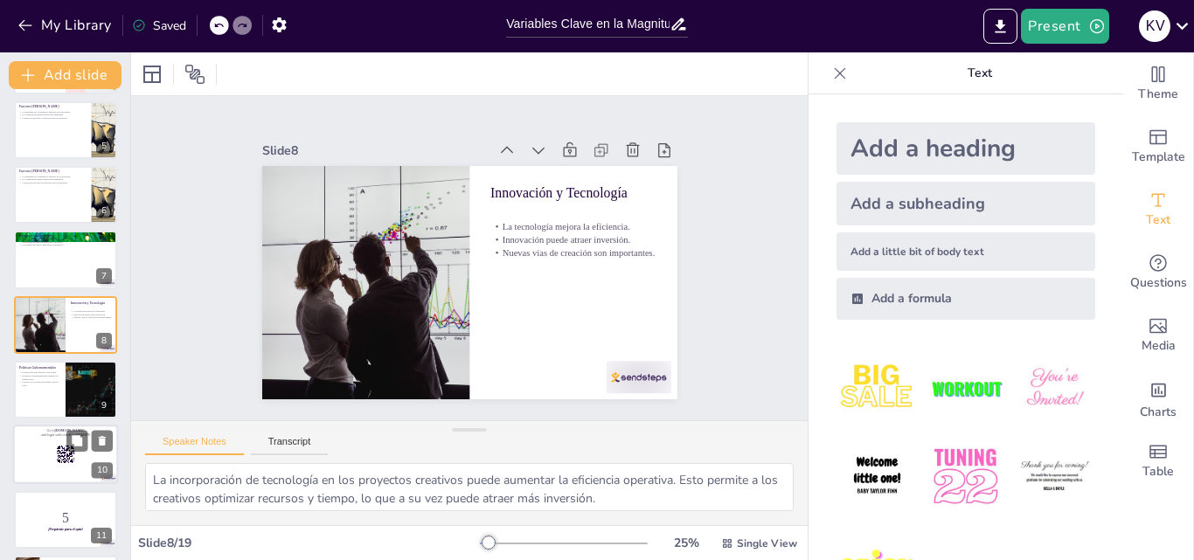
click at [50, 448] on div at bounding box center [65, 455] width 105 height 59
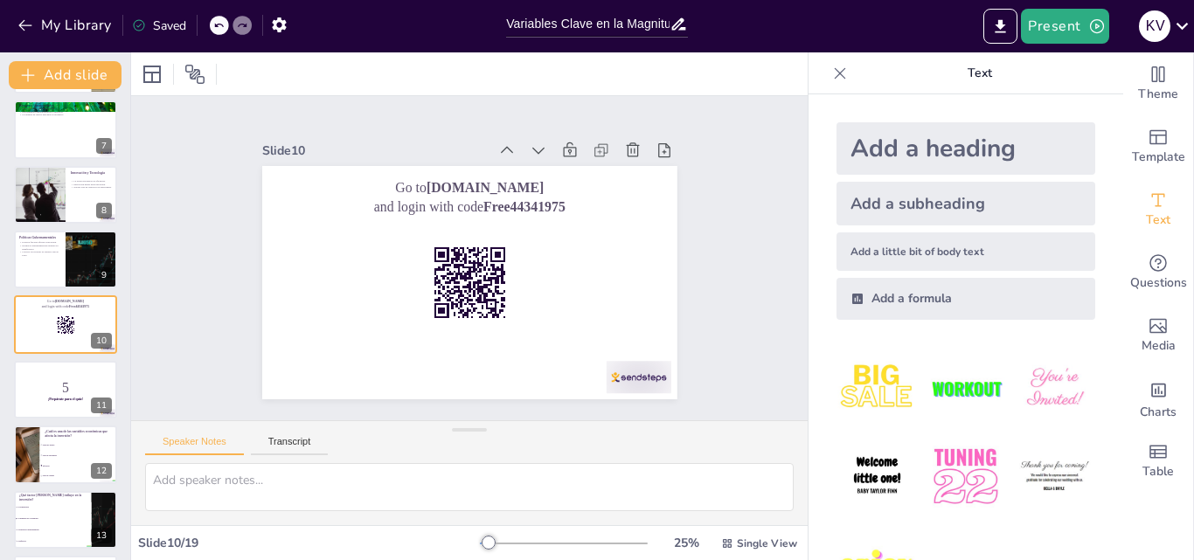
scroll to position [785, 0]
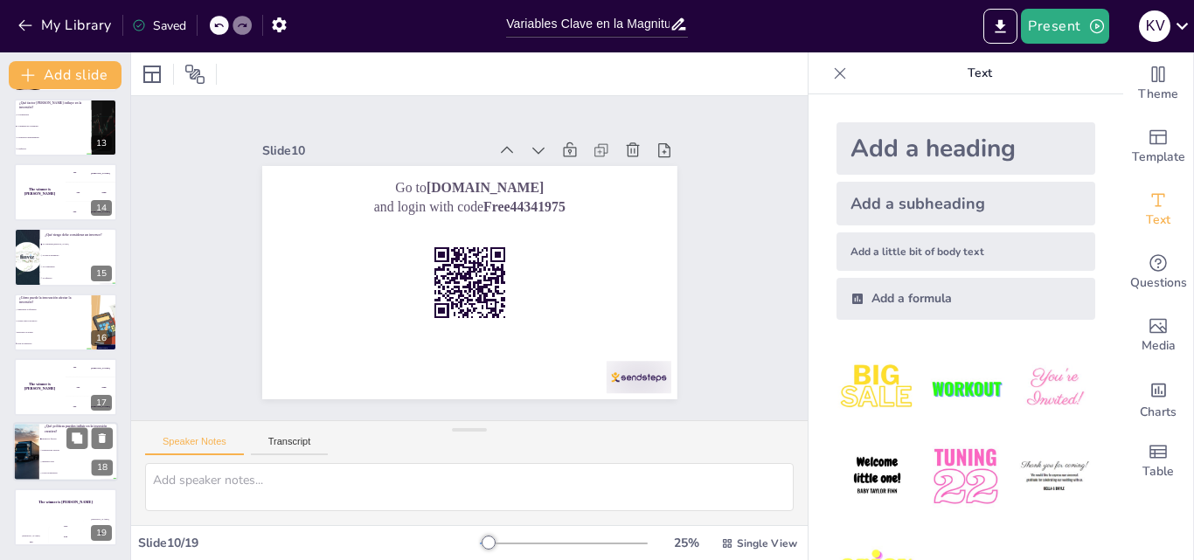
click at [37, 433] on div at bounding box center [26, 452] width 106 height 59
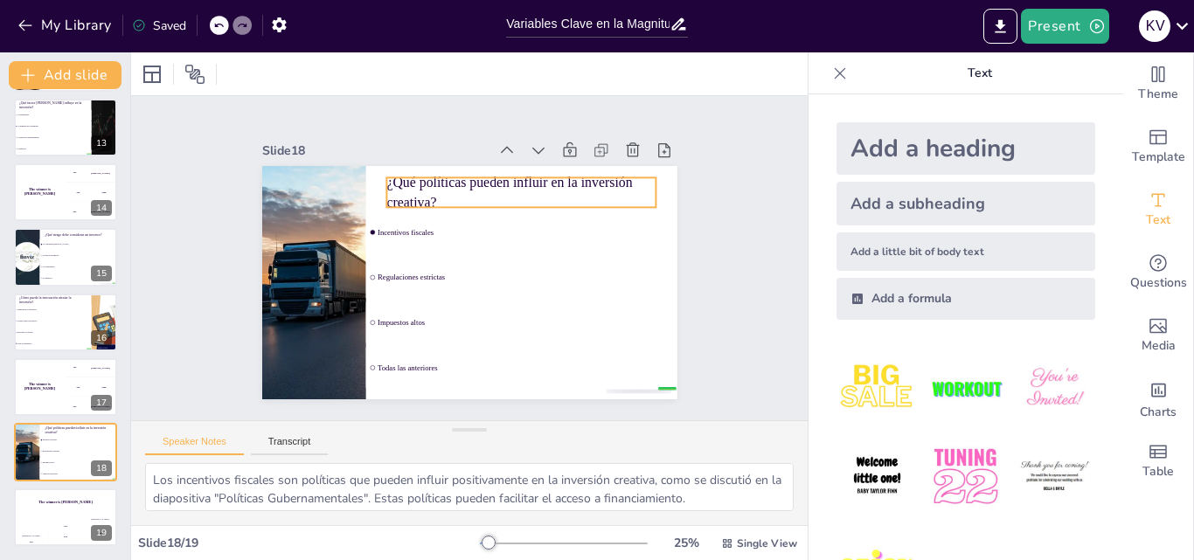
click at [439, 182] on p "¿Qué políticas pueden influir en la inversión creativa?" at bounding box center [552, 244] width 226 height 209
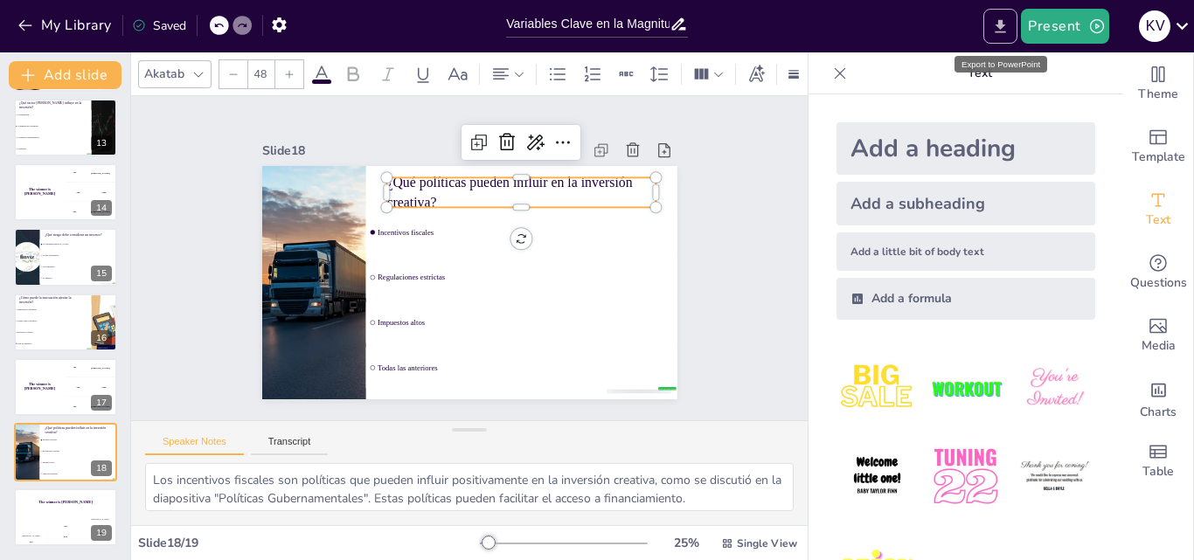
click at [1001, 28] on icon "Export to PowerPoint" at bounding box center [1000, 25] width 10 height 13
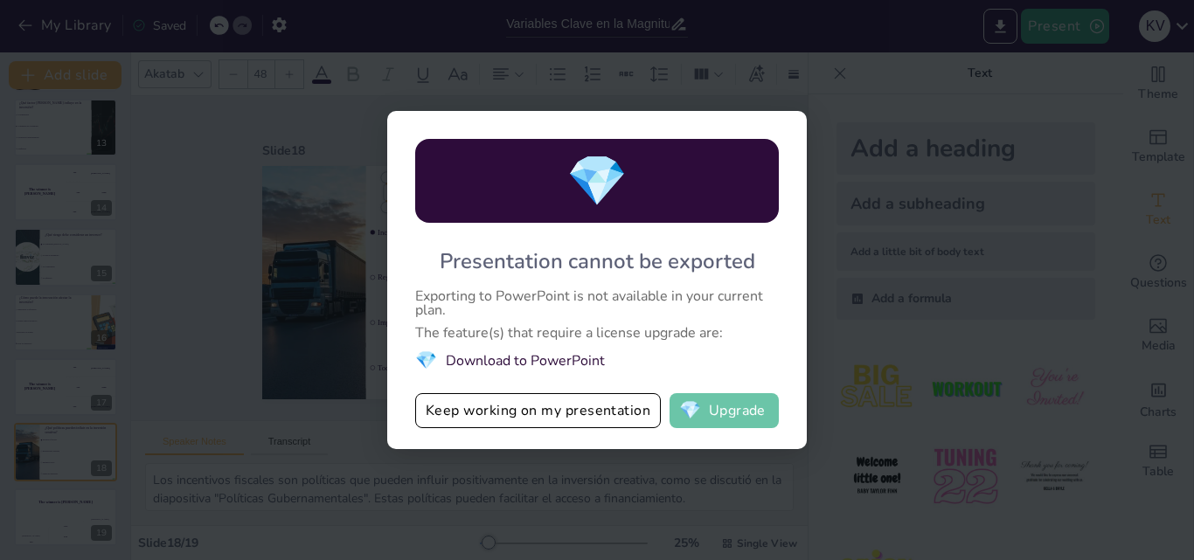
click at [765, 397] on button "💎 Upgrade" at bounding box center [723, 410] width 109 height 35
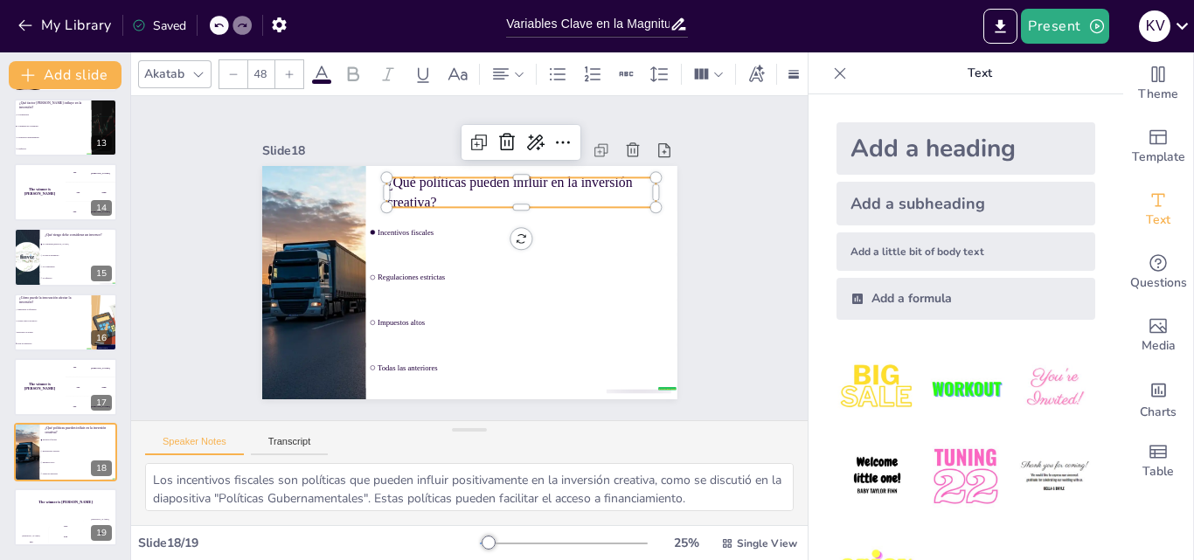
click at [1018, 31] on div at bounding box center [1000, 26] width 41 height 35
click at [1010, 31] on button "Export to PowerPoint" at bounding box center [1000, 26] width 34 height 35
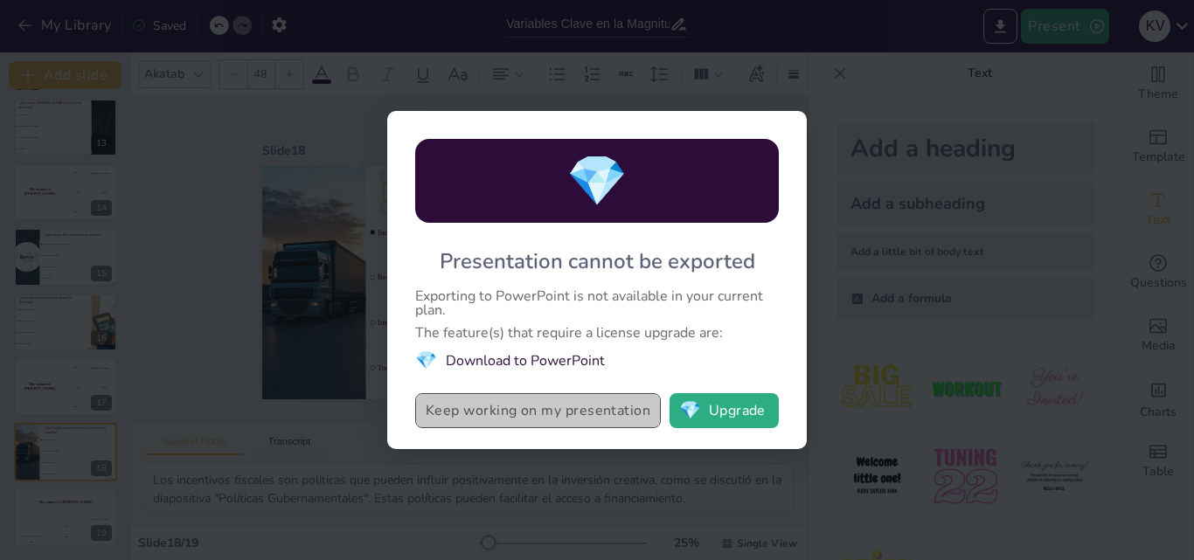
click at [611, 415] on button "Keep working on my presentation" at bounding box center [538, 410] width 246 height 35
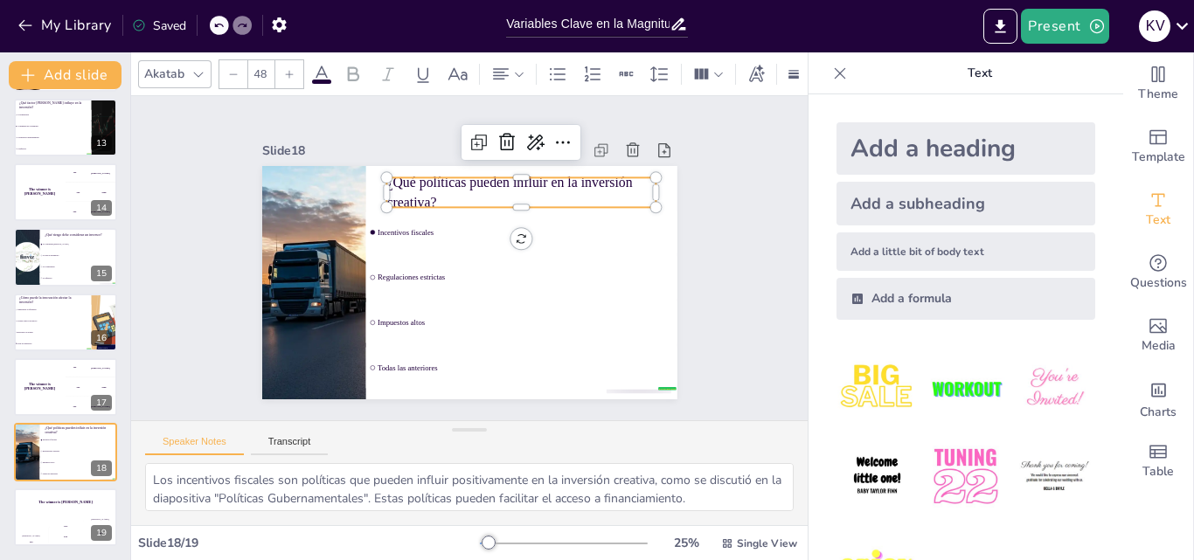
click at [867, 248] on div "Add a little bit of body text" at bounding box center [965, 251] width 259 height 38
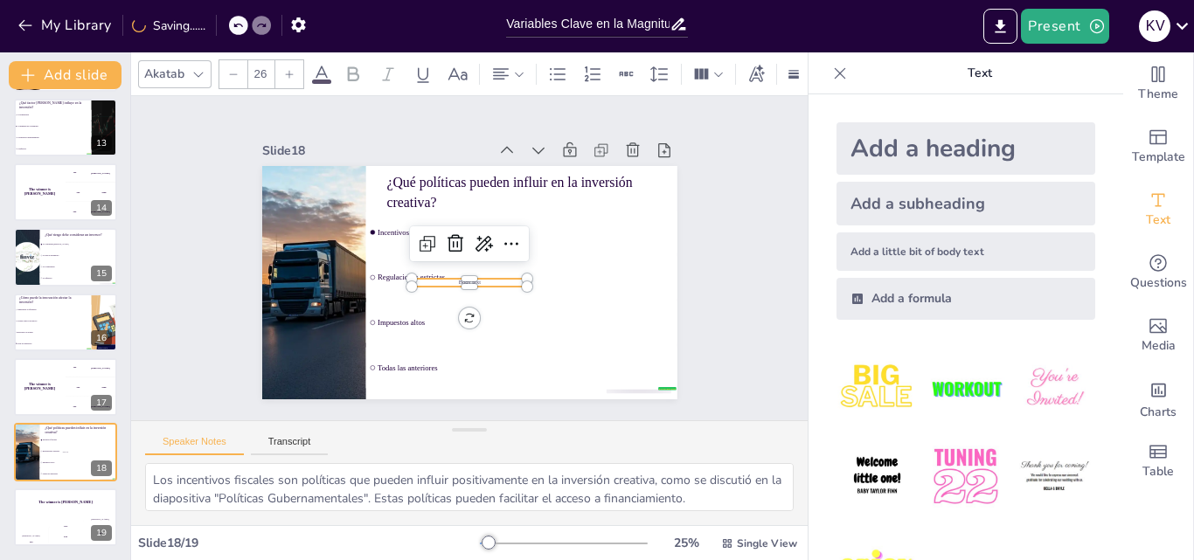
click at [897, 167] on div "Add a heading" at bounding box center [965, 148] width 259 height 52
click at [457, 225] on icon at bounding box center [468, 232] width 22 height 23
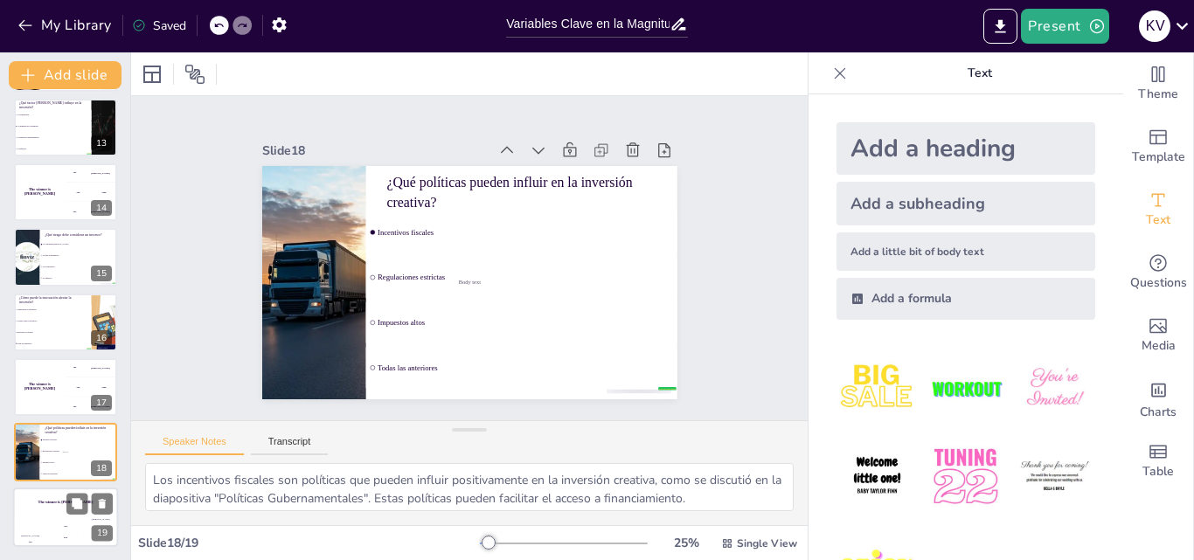
click at [55, 525] on div "Jaap" at bounding box center [65, 525] width 35 height 3
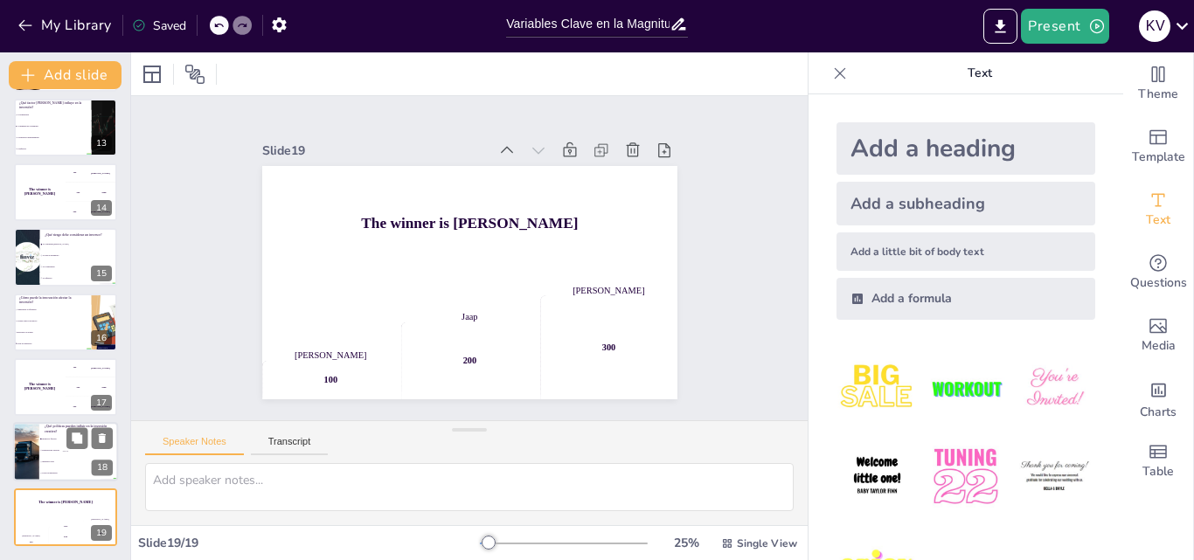
click at [55, 473] on span "Todas las anteriores" at bounding box center [79, 474] width 75 height 3
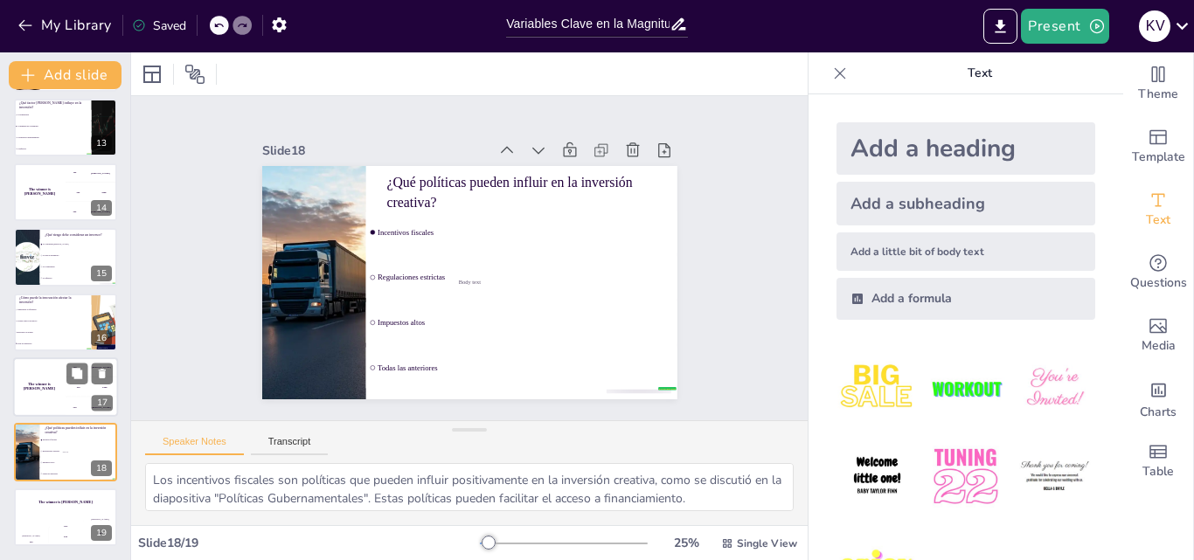
click at [65, 362] on div "The winner is [PERSON_NAME]" at bounding box center [39, 386] width 52 height 59
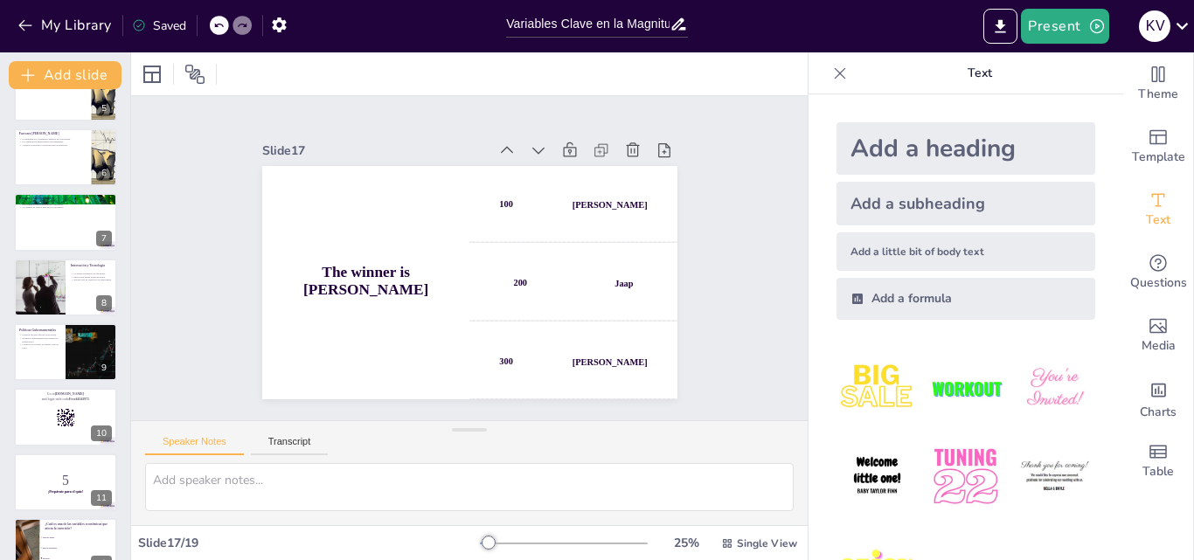
scroll to position [0, 0]
